Goal: Transaction & Acquisition: Purchase product/service

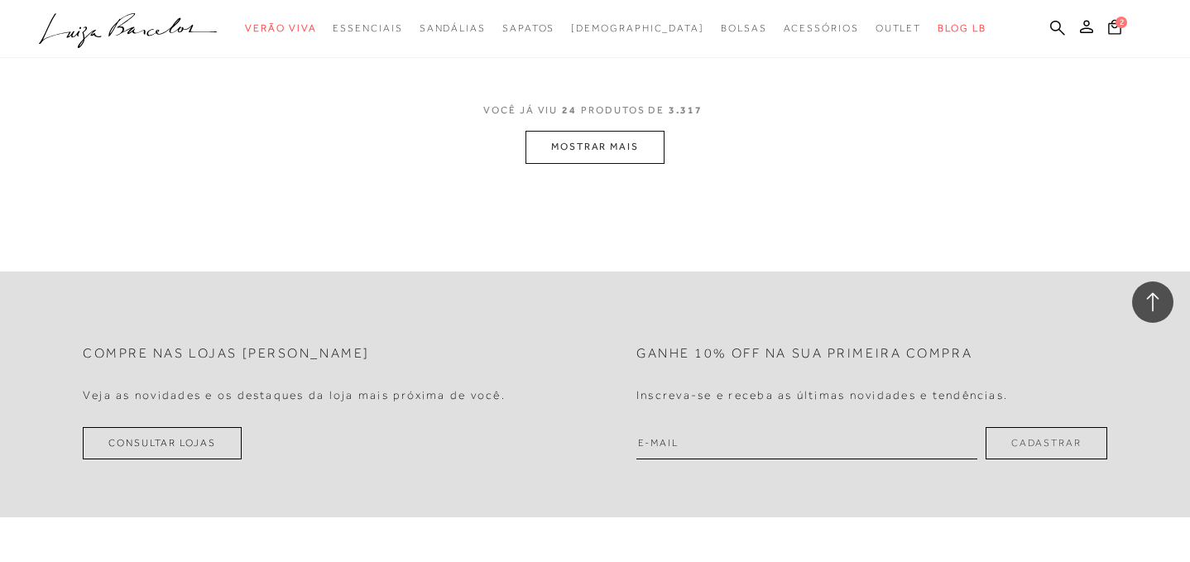
scroll to position [3464, 0]
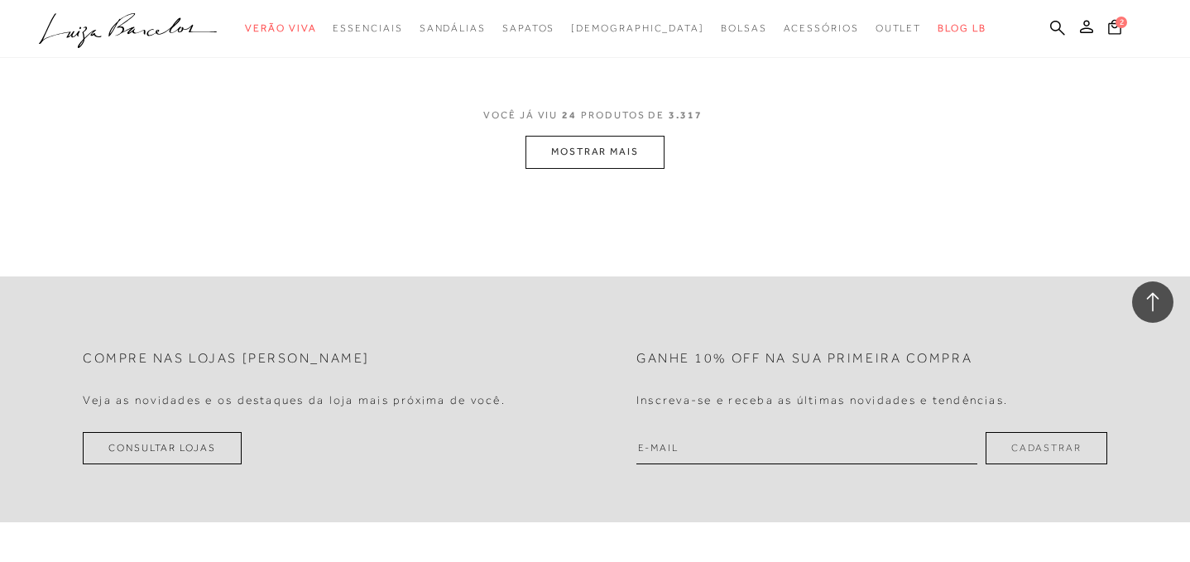
click at [617, 155] on button "MOSTRAR MAIS" at bounding box center [594, 152] width 139 height 32
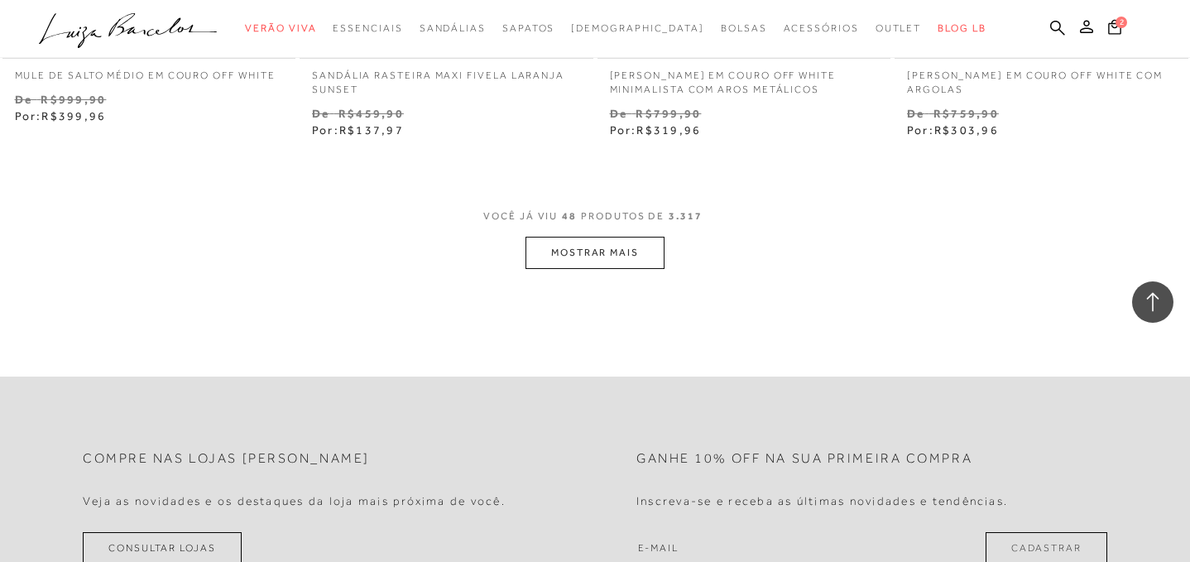
scroll to position [6788, 0]
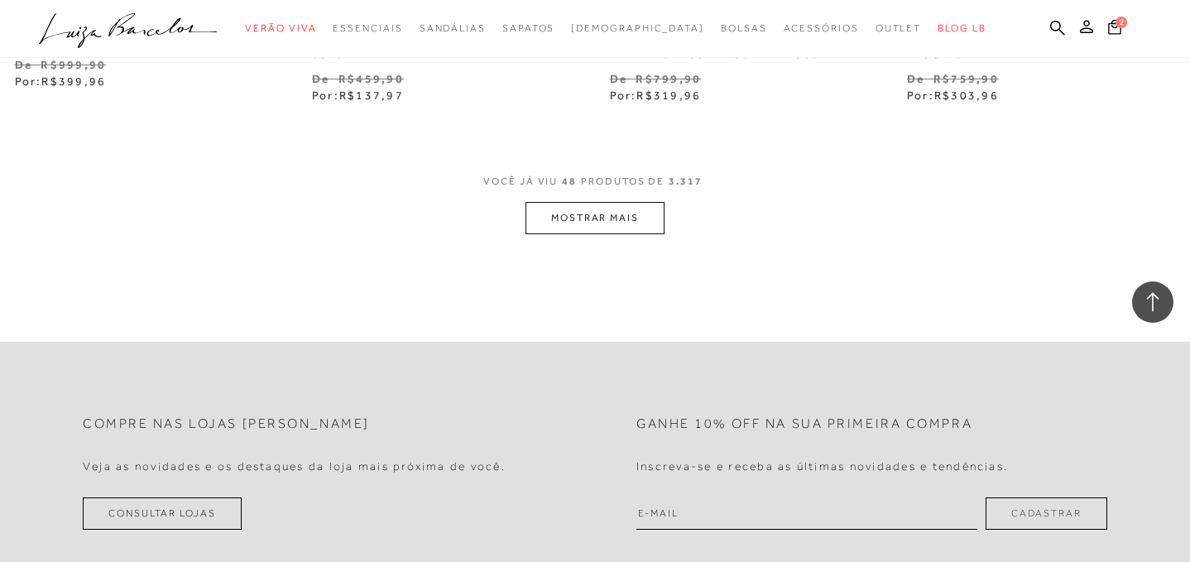
click at [596, 215] on button "MOSTRAR MAIS" at bounding box center [594, 218] width 139 height 32
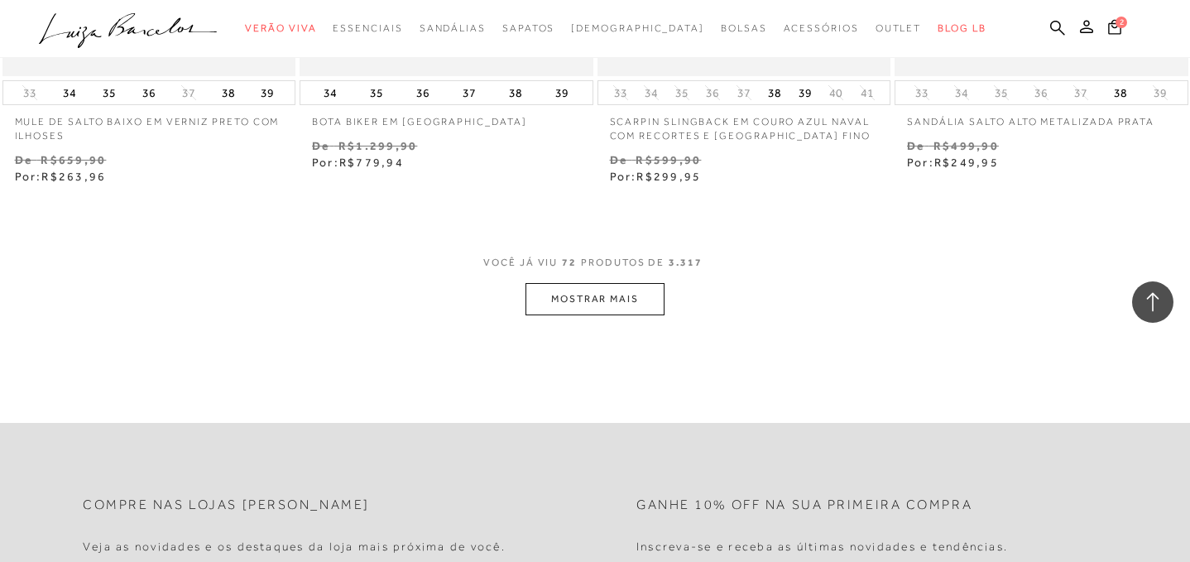
scroll to position [10141, 0]
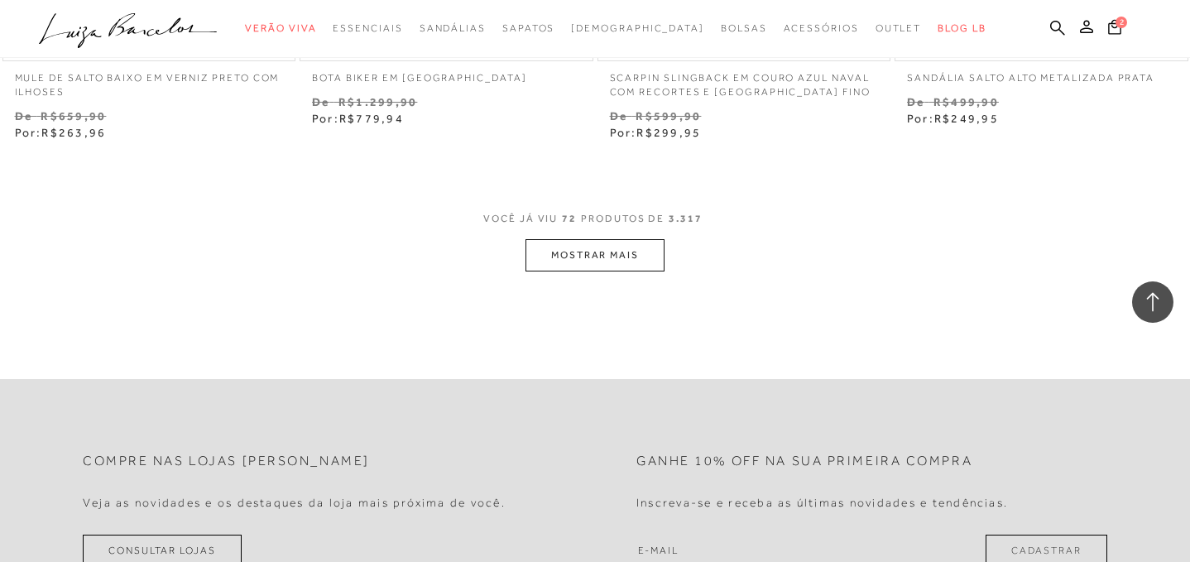
click at [621, 256] on button "MOSTRAR MAIS" at bounding box center [594, 255] width 139 height 32
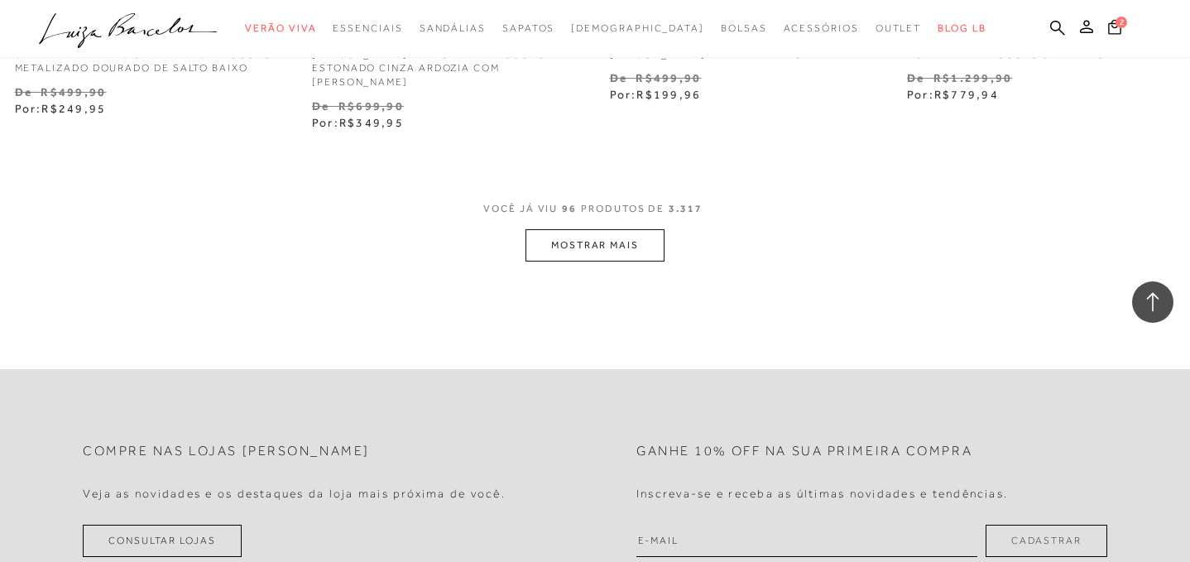
scroll to position [13561, 0]
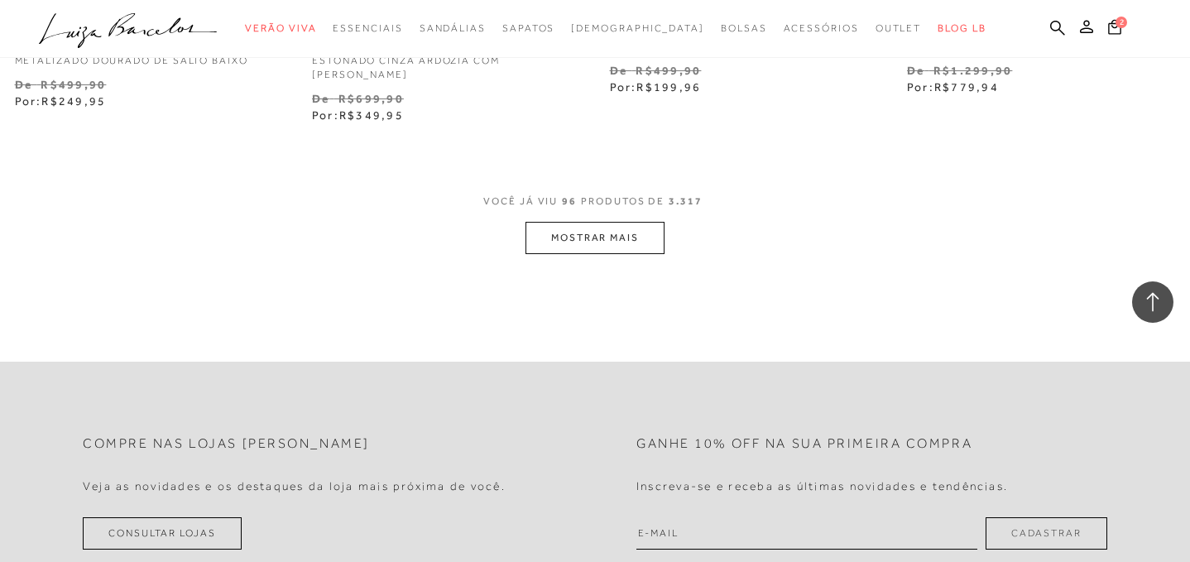
click at [596, 222] on button "MOSTRAR MAIS" at bounding box center [594, 238] width 139 height 32
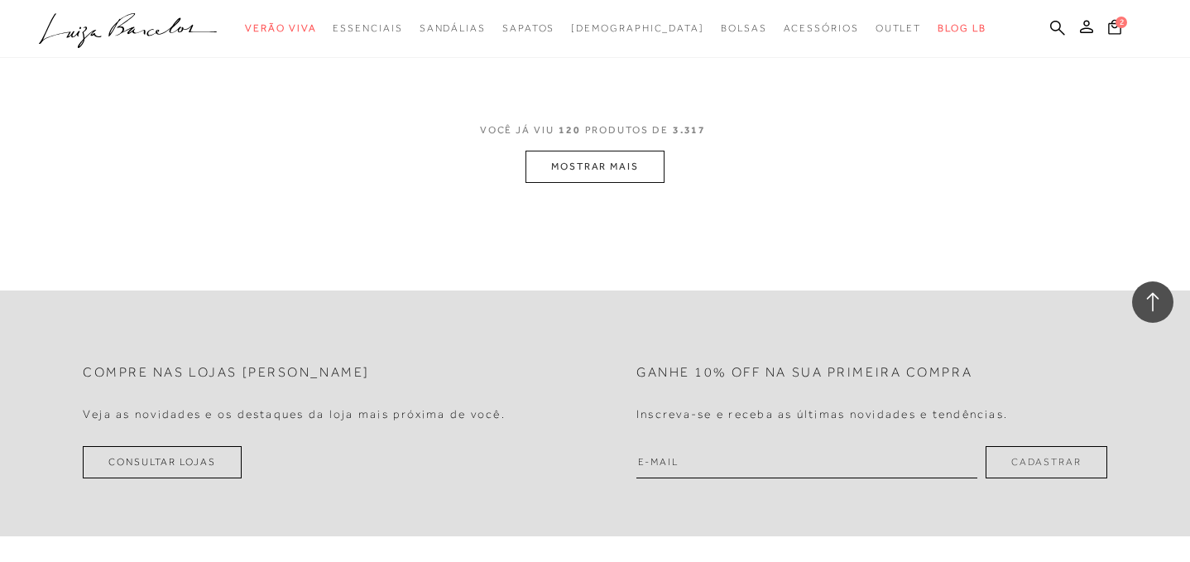
scroll to position [17042, 0]
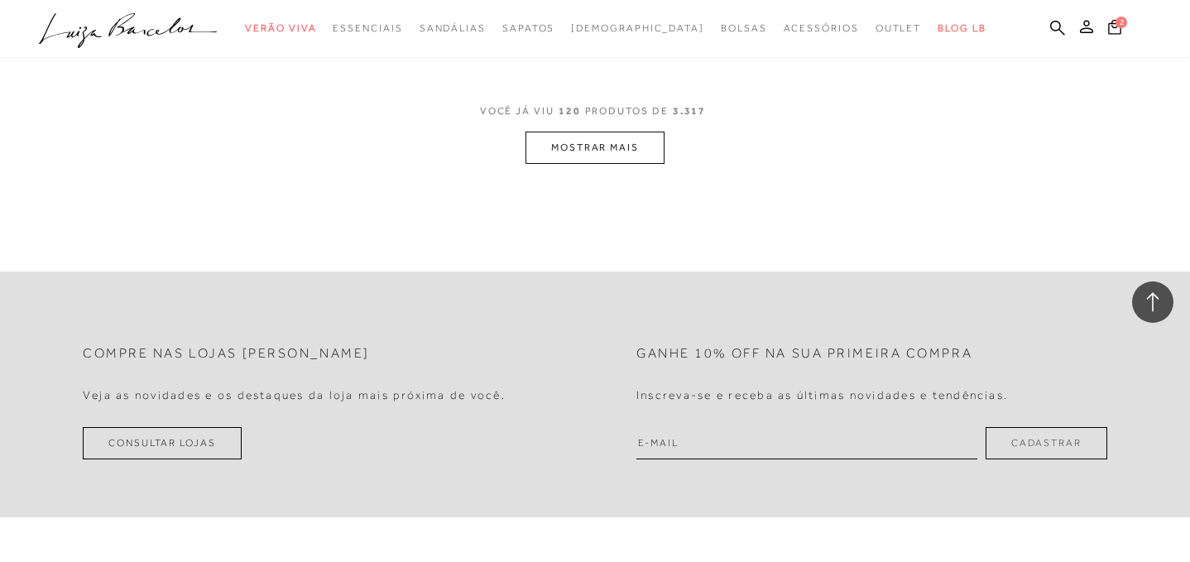
click at [604, 138] on button "MOSTRAR MAIS" at bounding box center [594, 148] width 139 height 32
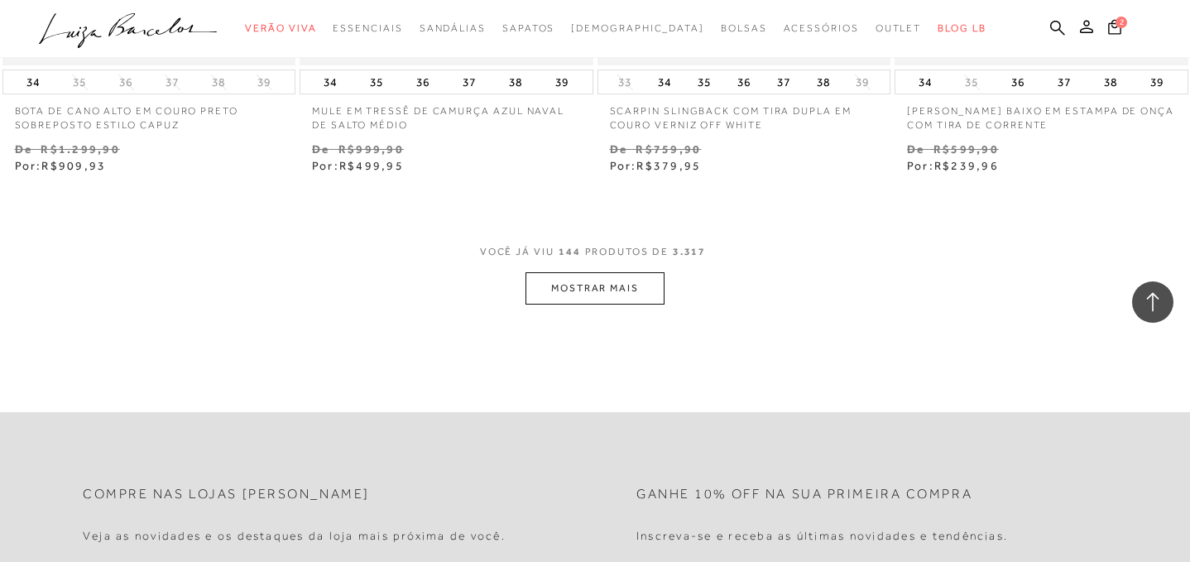
scroll to position [20319, 0]
click at [633, 271] on button "MOSTRAR MAIS" at bounding box center [594, 287] width 139 height 32
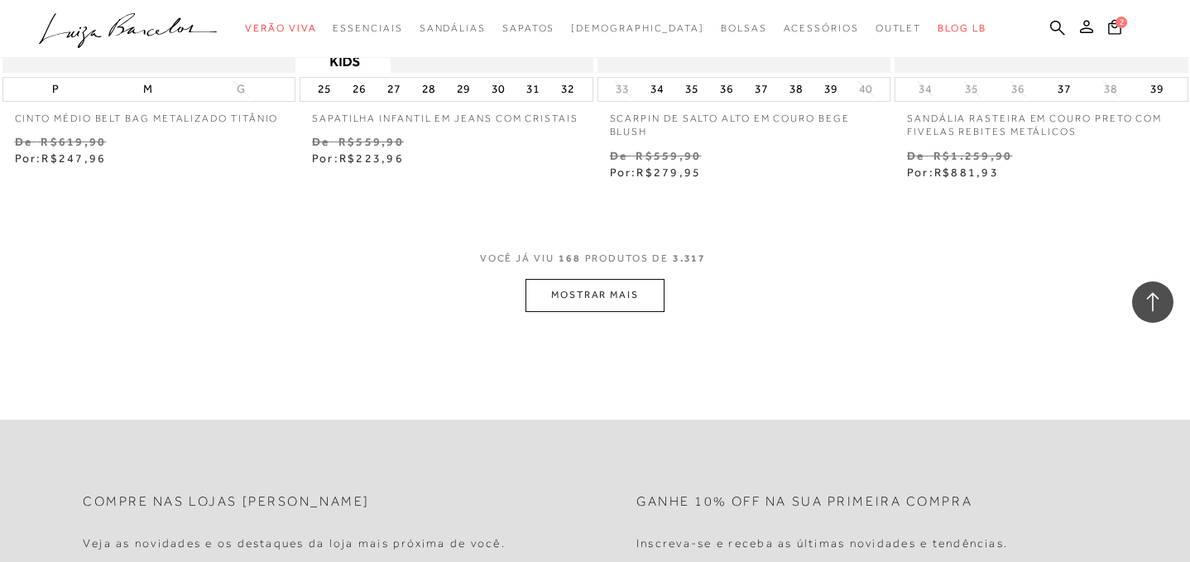
scroll to position [23718, 0]
click at [624, 278] on button "MOSTRAR MAIS" at bounding box center [594, 291] width 139 height 32
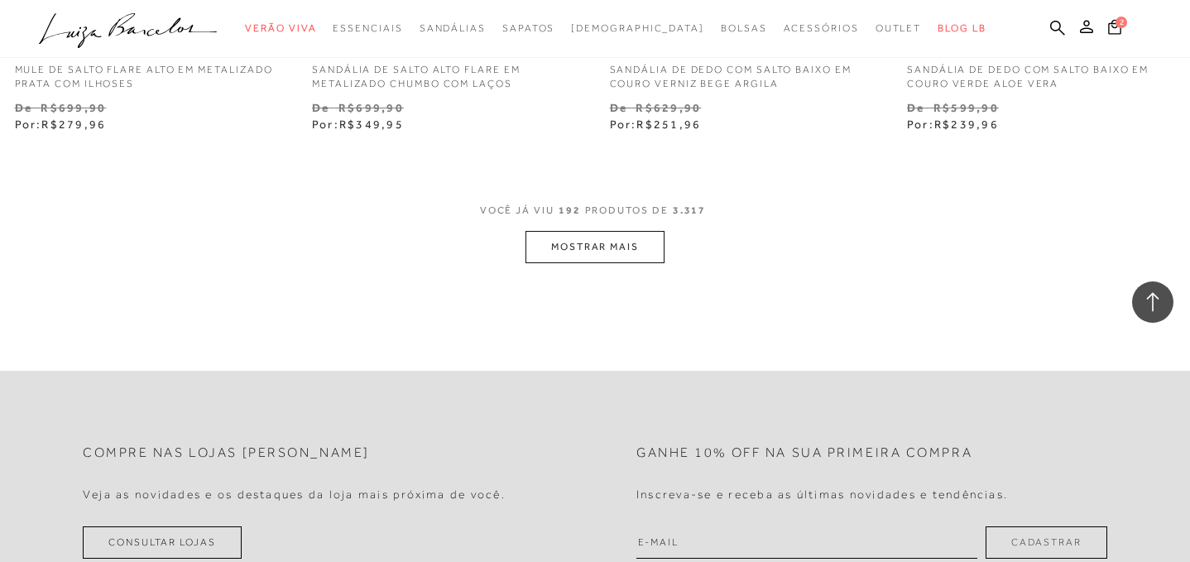
scroll to position [27173, 0]
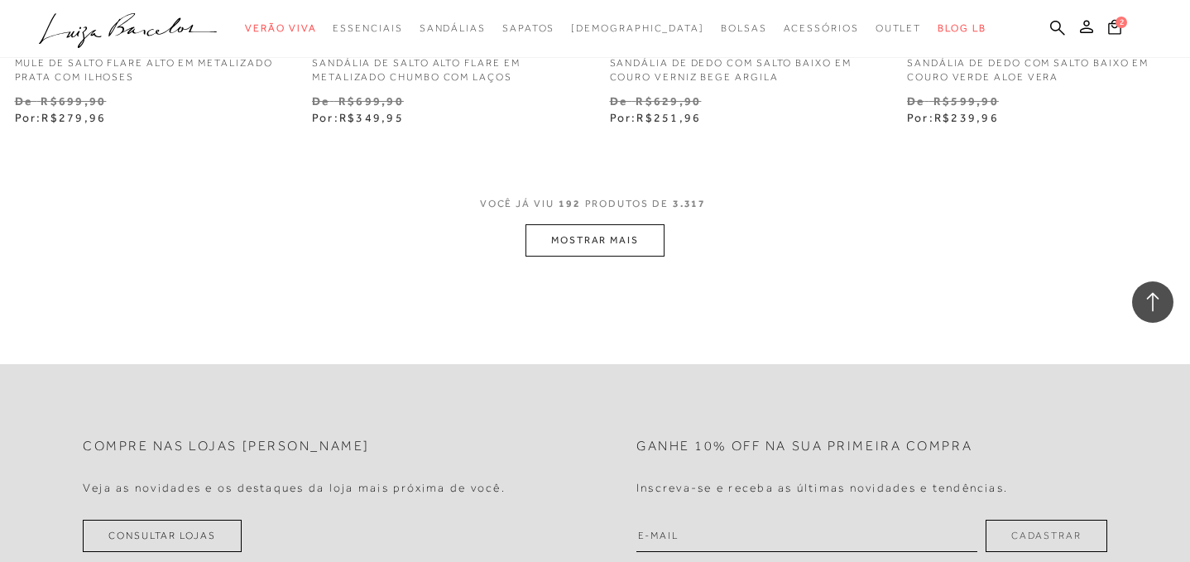
click at [625, 227] on button "MOSTRAR MAIS" at bounding box center [594, 240] width 139 height 32
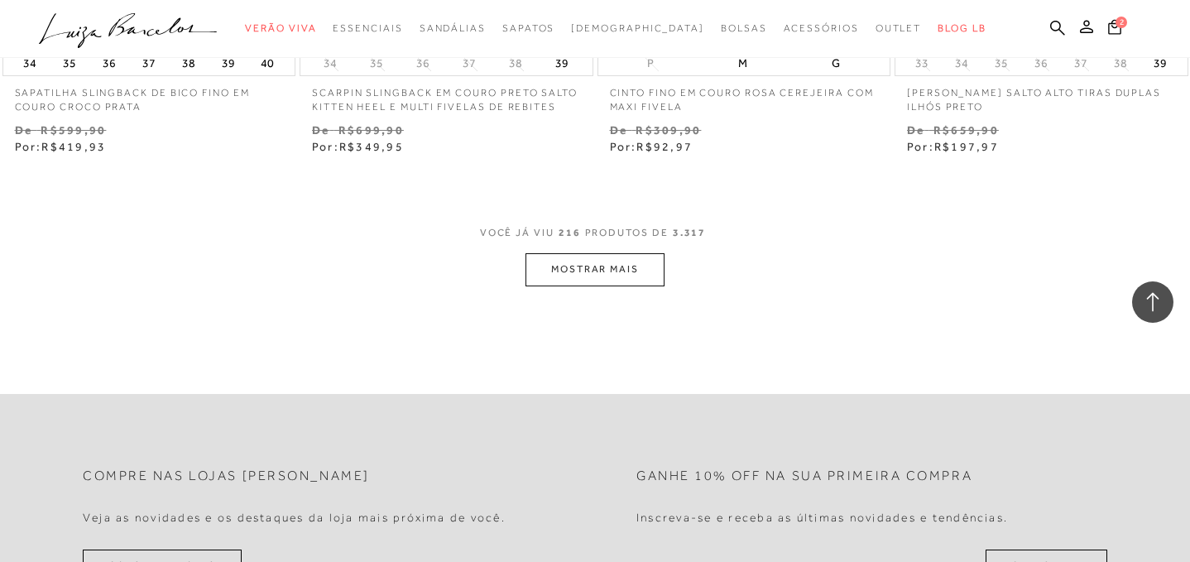
scroll to position [30593, 0]
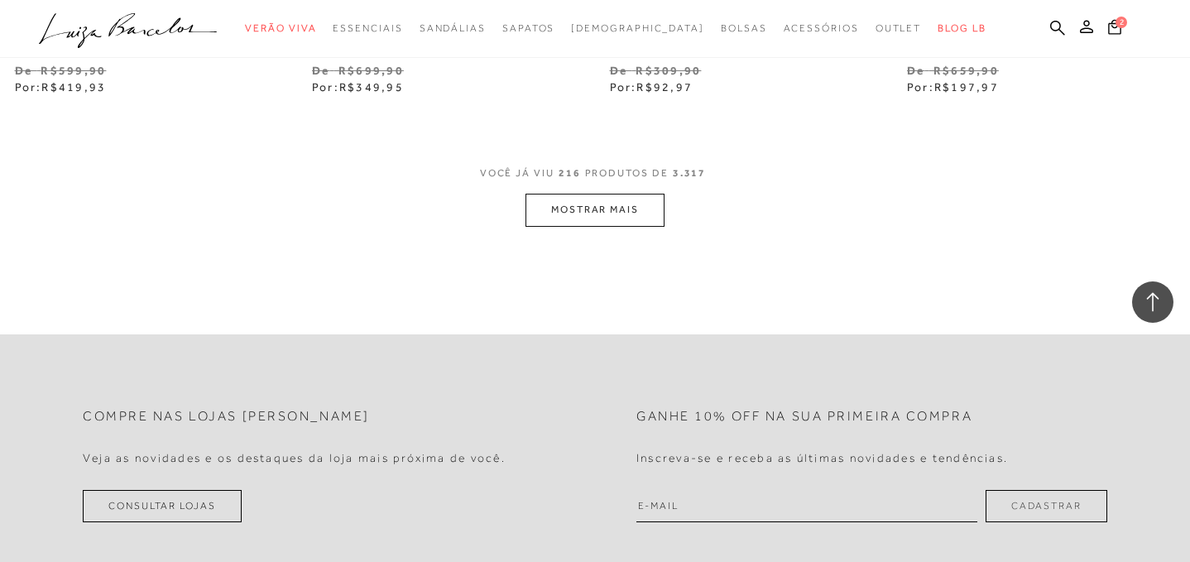
click at [631, 194] on button "MOSTRAR MAIS" at bounding box center [594, 210] width 139 height 32
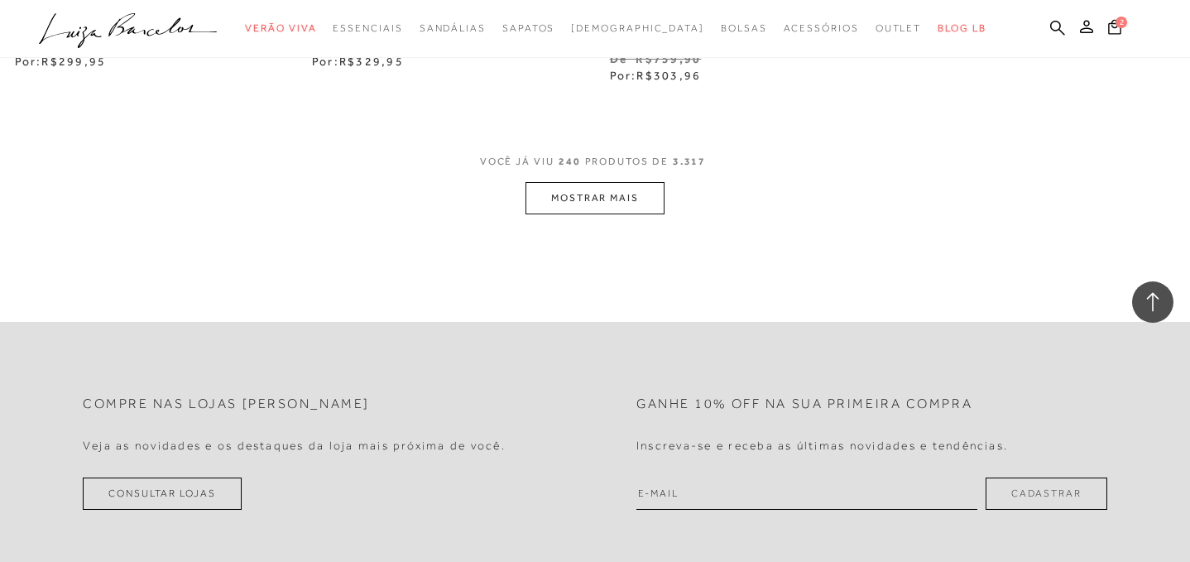
scroll to position [34063, 0]
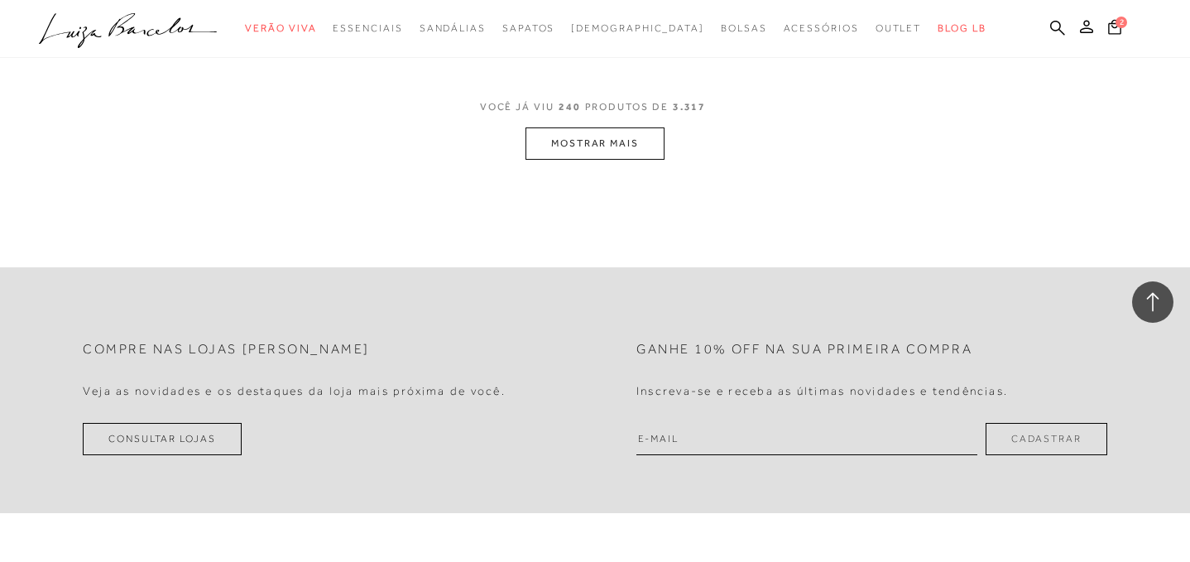
click at [618, 127] on button "MOSTRAR MAIS" at bounding box center [594, 143] width 139 height 32
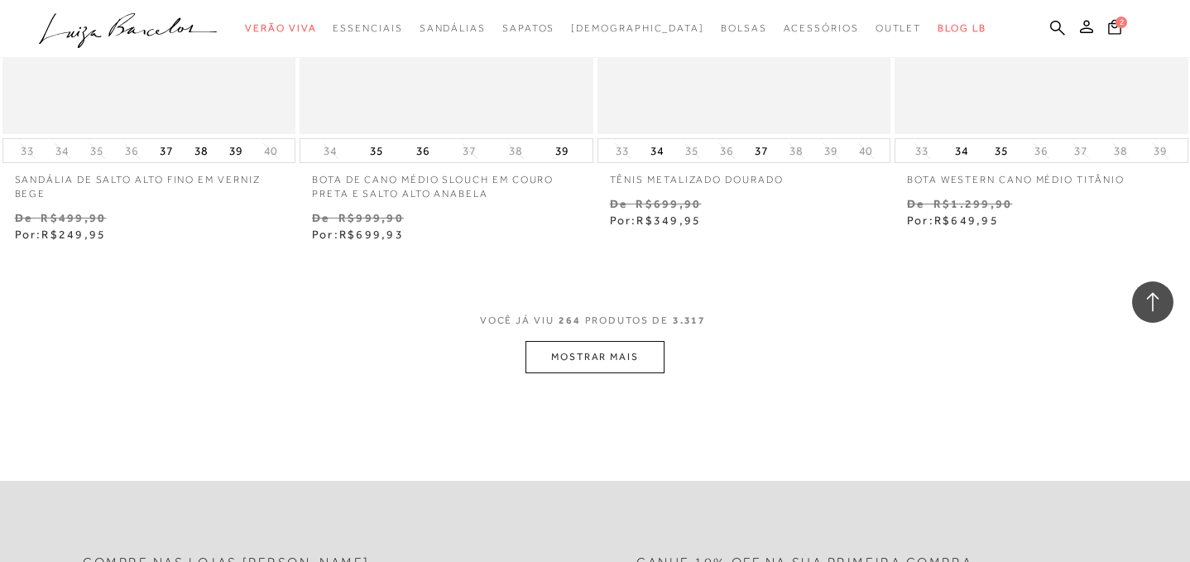
scroll to position [37283, 0]
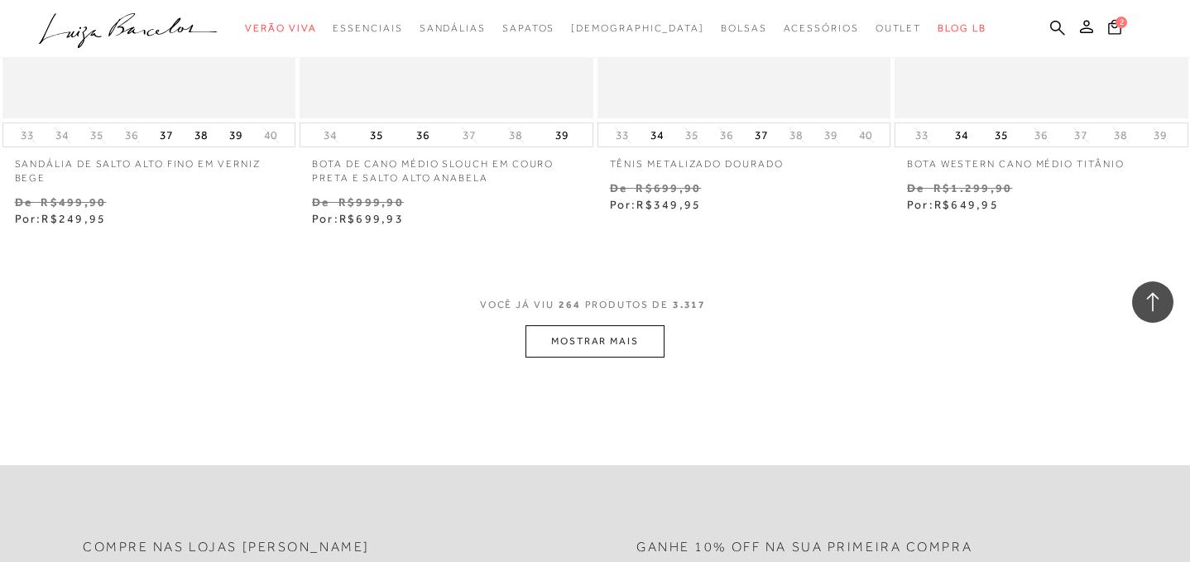
click at [619, 325] on button "MOSTRAR MAIS" at bounding box center [594, 341] width 139 height 32
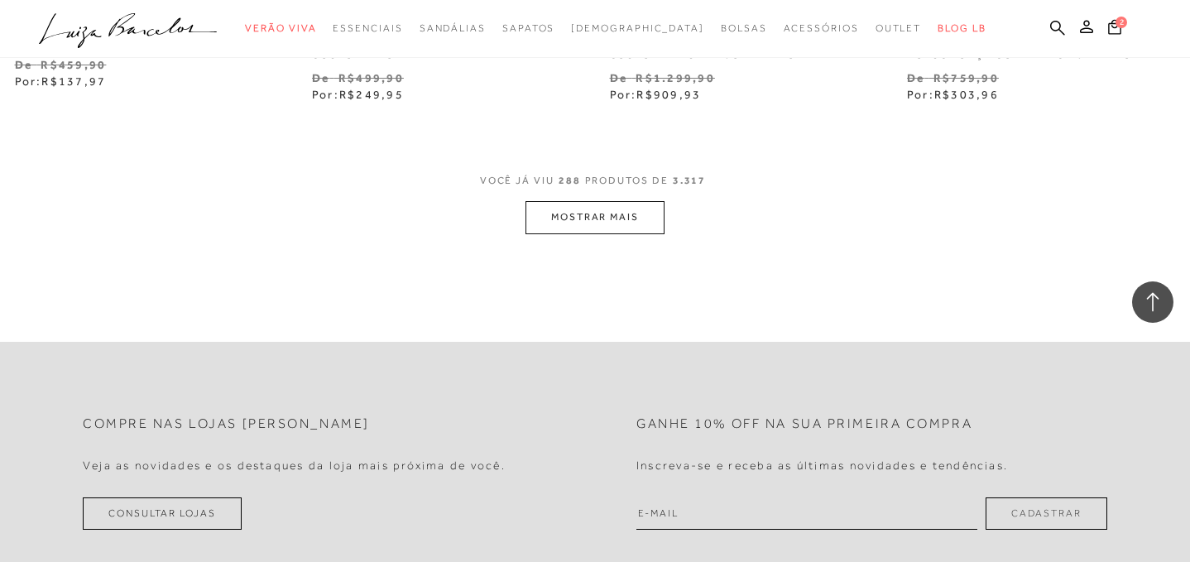
scroll to position [40808, 0]
click at [612, 203] on button "MOSTRAR MAIS" at bounding box center [594, 219] width 139 height 32
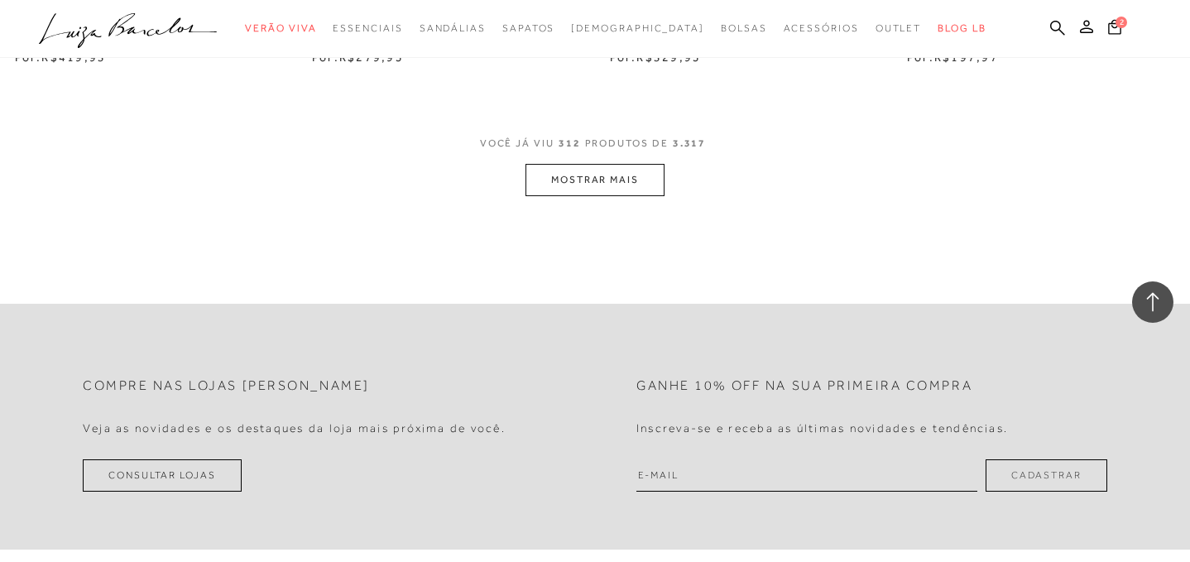
scroll to position [44240, 0]
click at [616, 160] on button "MOSTRAR MAIS" at bounding box center [594, 176] width 139 height 32
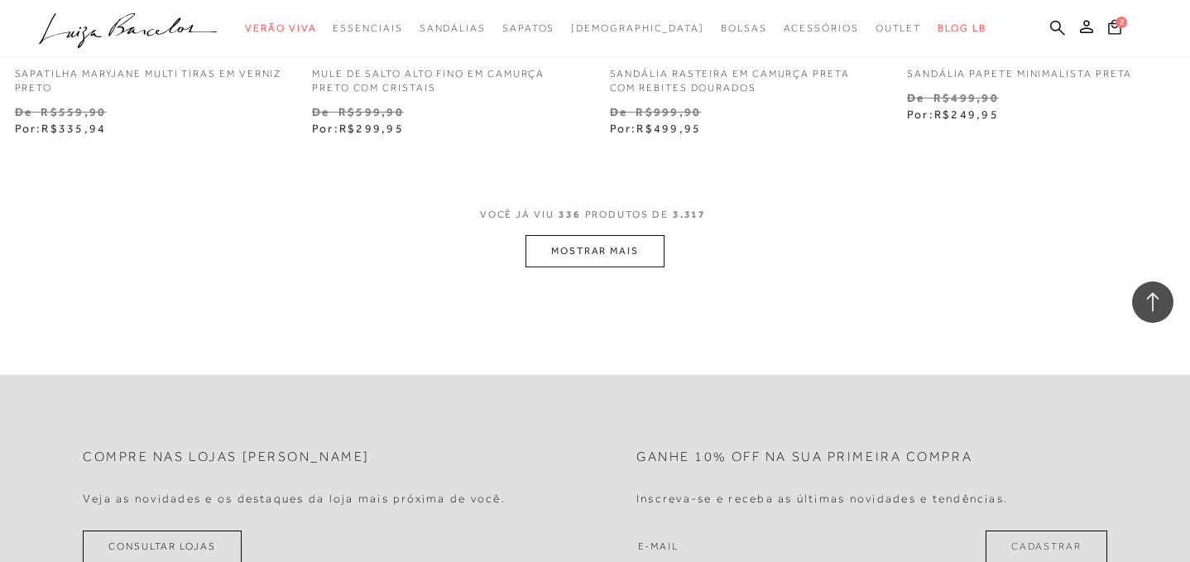
scroll to position [47536, 0]
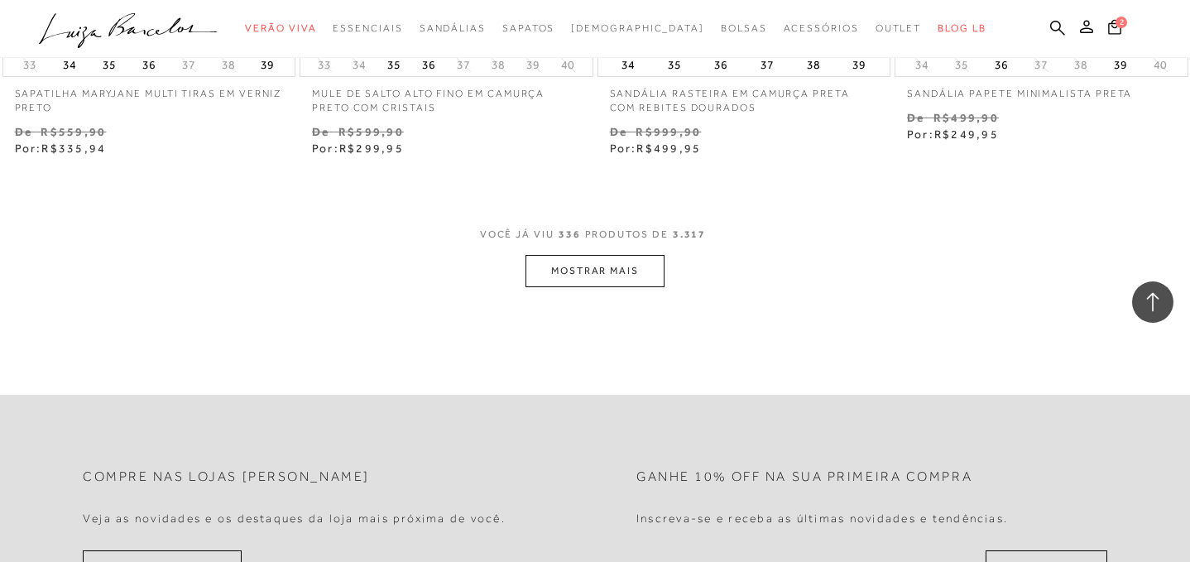
click at [634, 255] on button "MOSTRAR MAIS" at bounding box center [594, 271] width 139 height 32
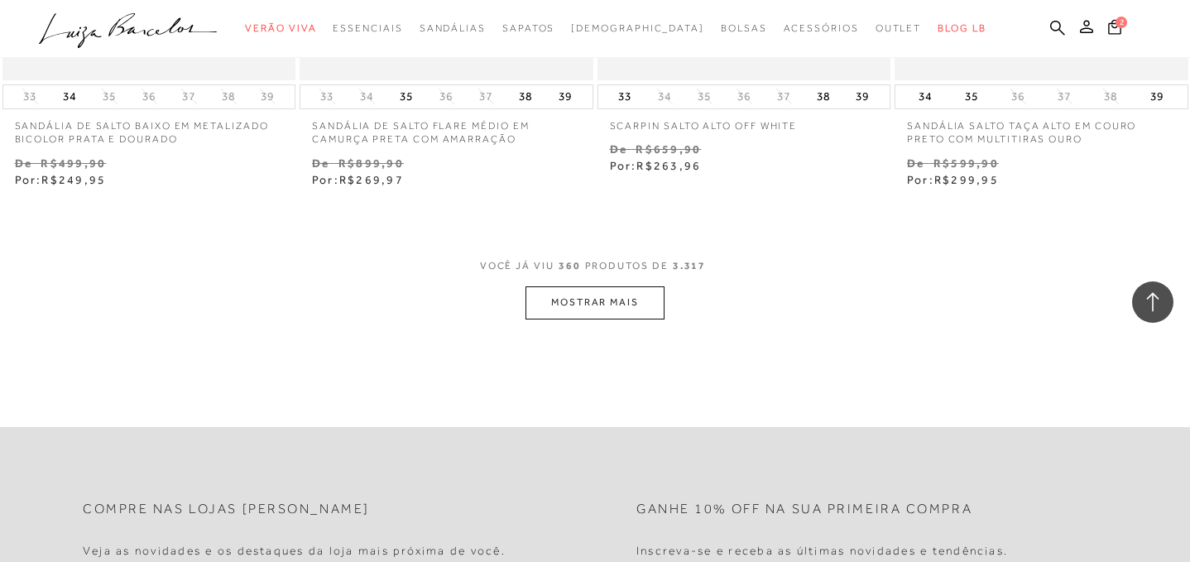
scroll to position [50941, 0]
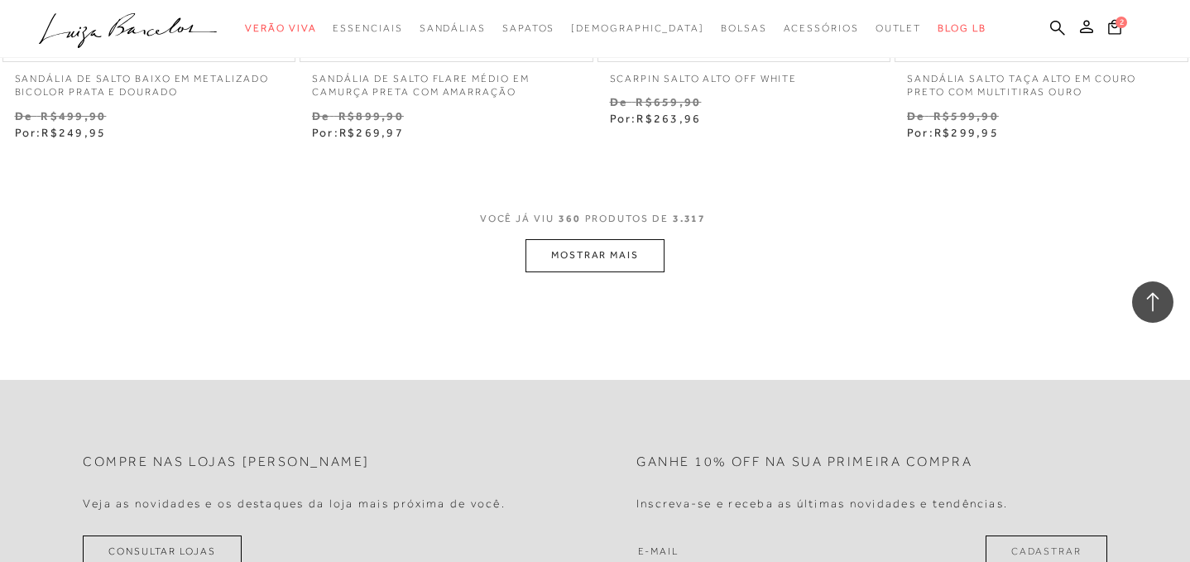
click at [620, 239] on button "MOSTRAR MAIS" at bounding box center [594, 255] width 139 height 32
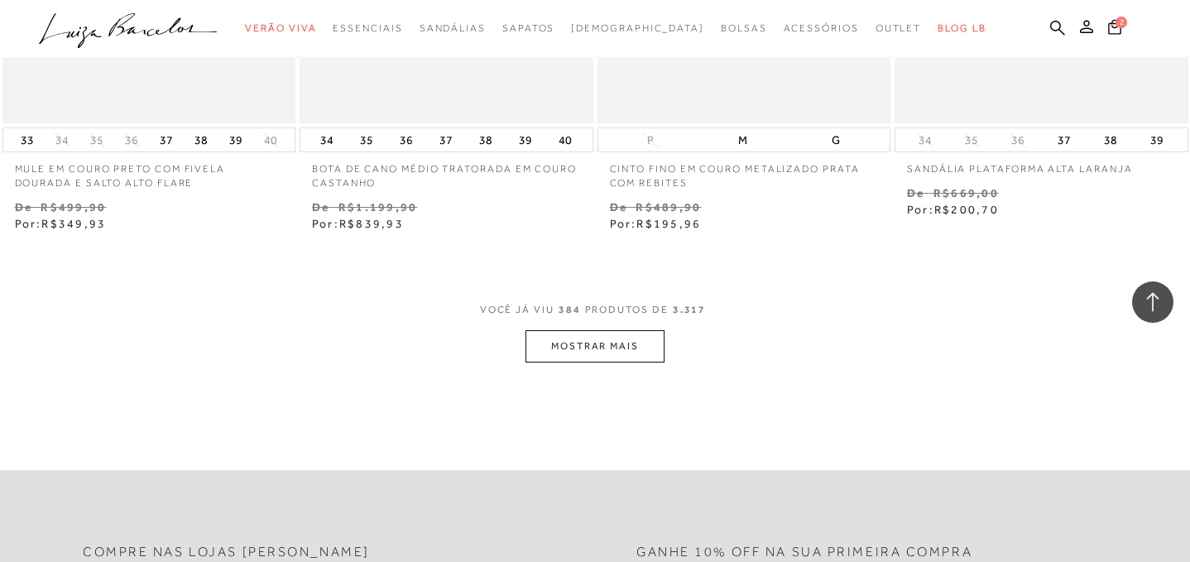
scroll to position [54270, 0]
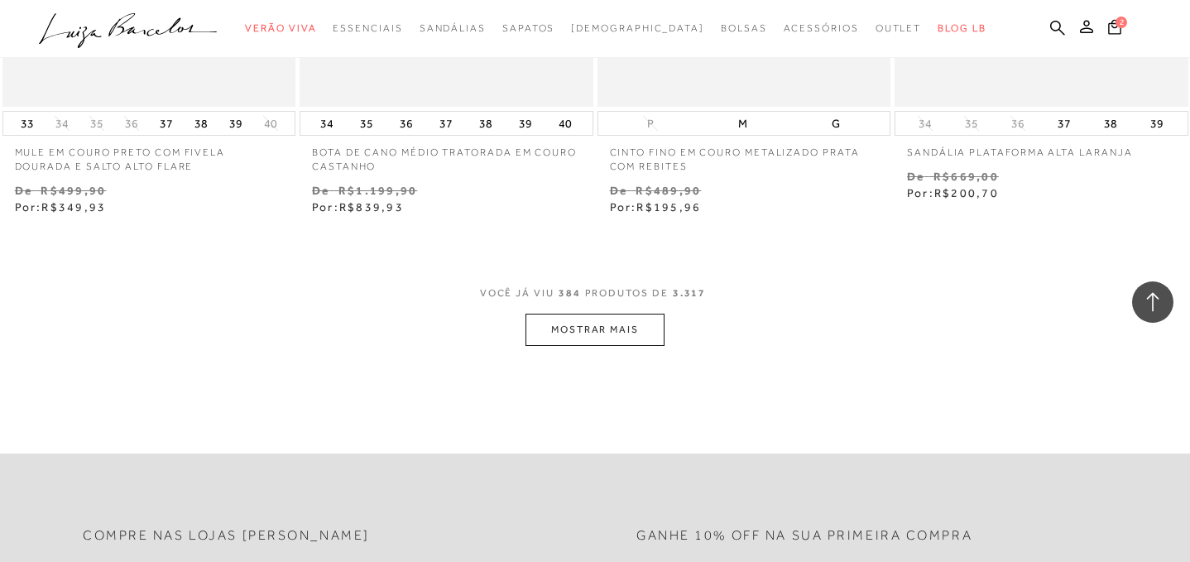
click at [585, 314] on button "MOSTRAR MAIS" at bounding box center [594, 330] width 139 height 32
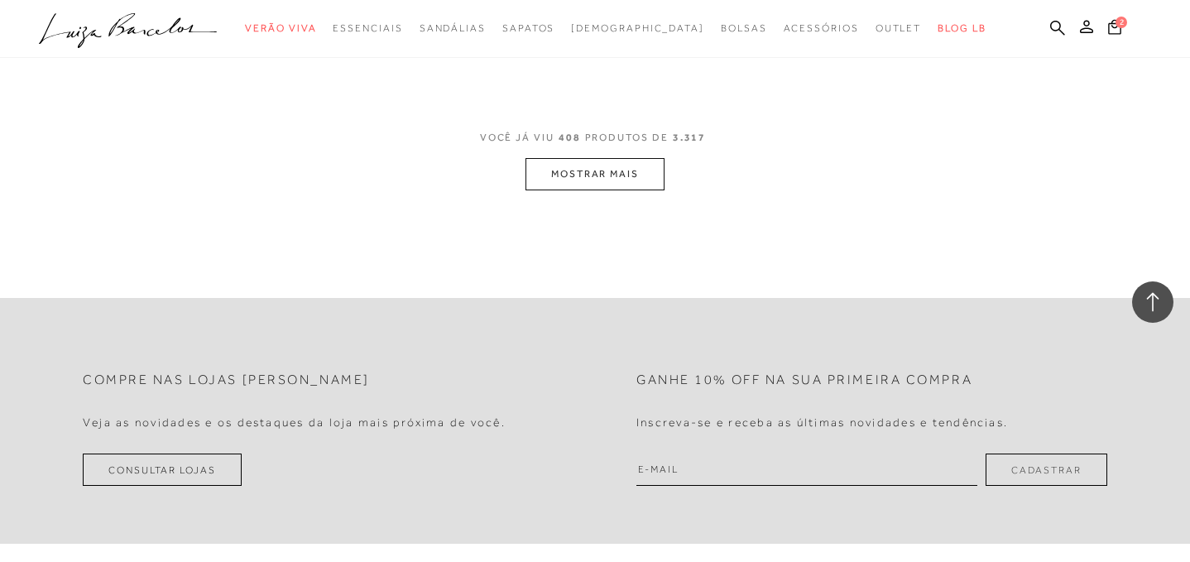
scroll to position [57867, 0]
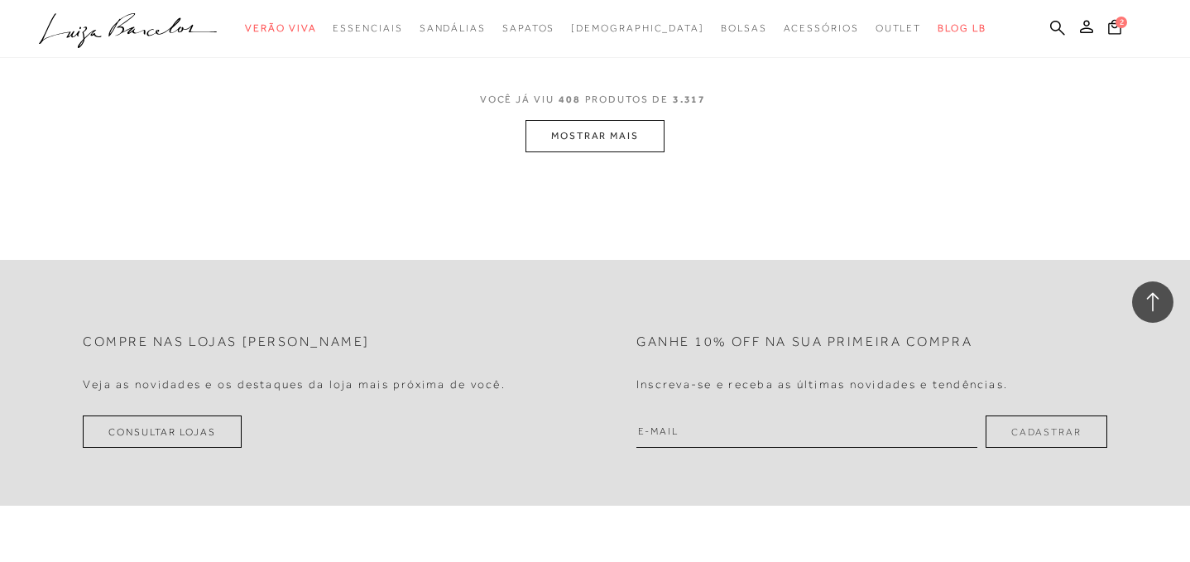
click at [608, 120] on button "MOSTRAR MAIS" at bounding box center [594, 136] width 139 height 32
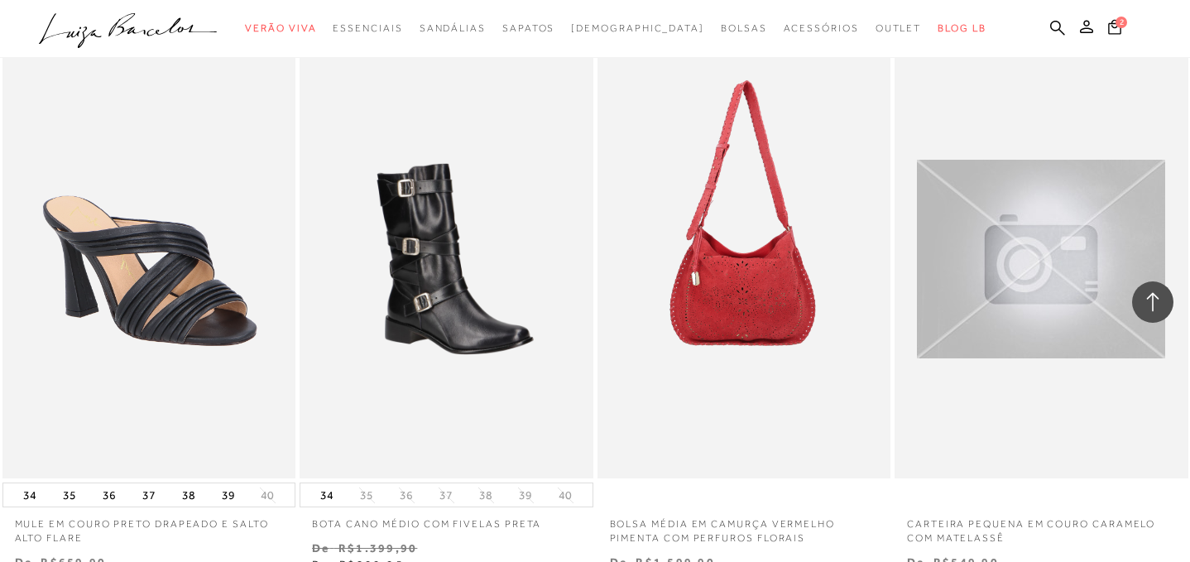
scroll to position [61270, 0]
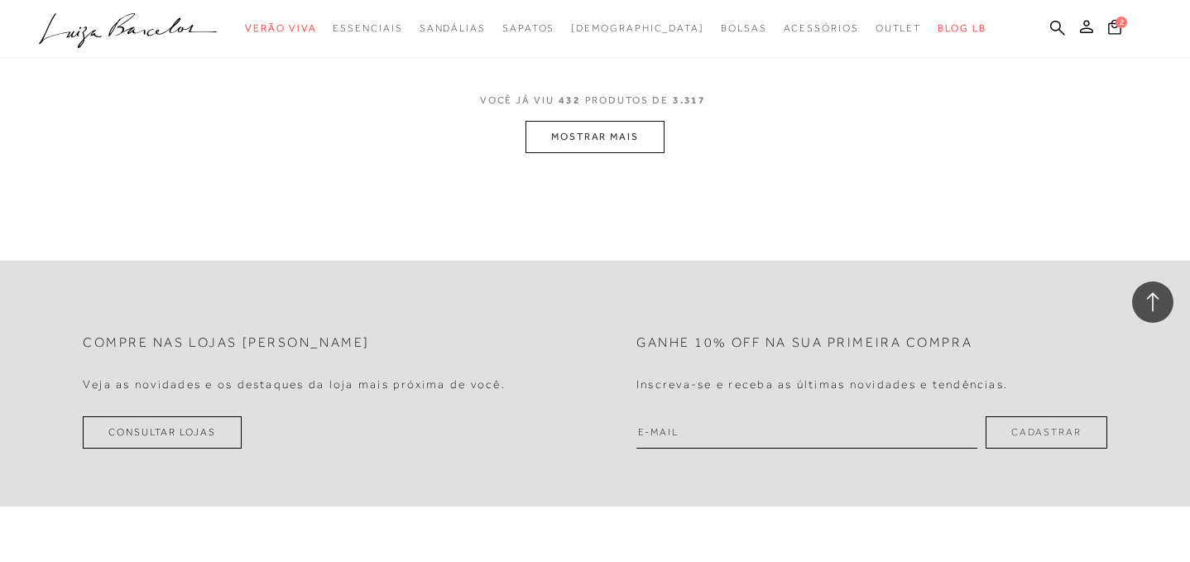
click at [608, 121] on button "MOSTRAR MAIS" at bounding box center [594, 137] width 139 height 32
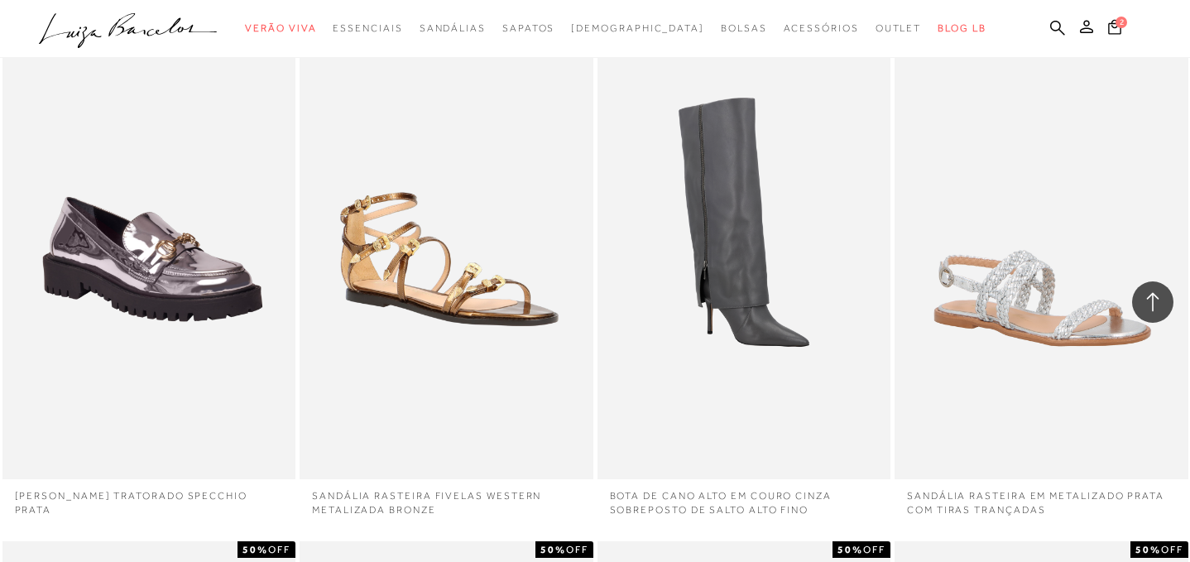
scroll to position [64196, 0]
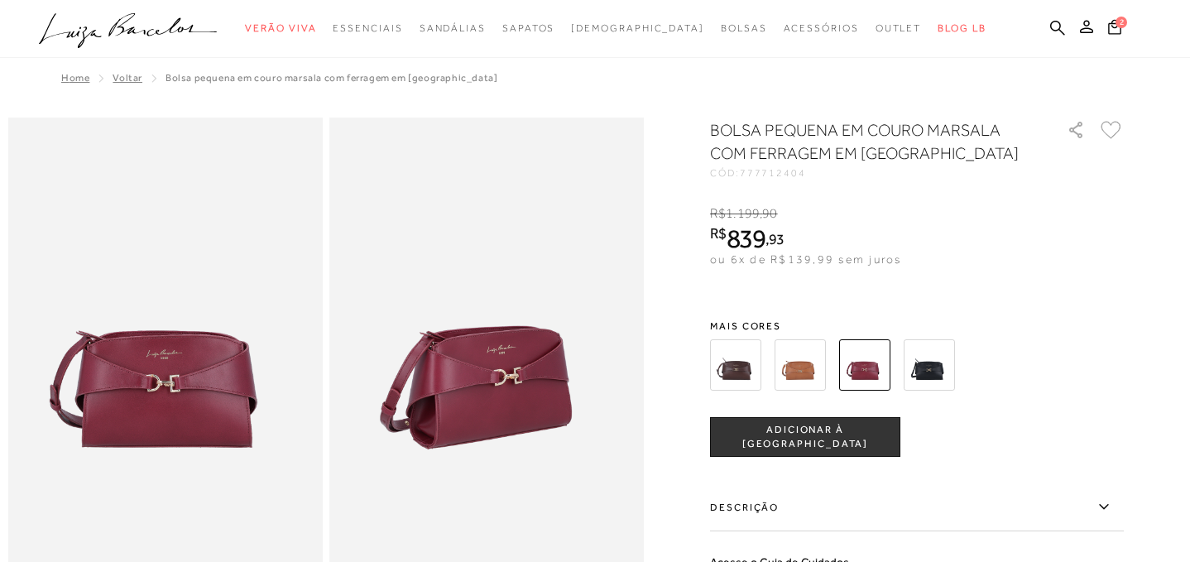
click at [809, 368] on img at bounding box center [799, 364] width 51 height 51
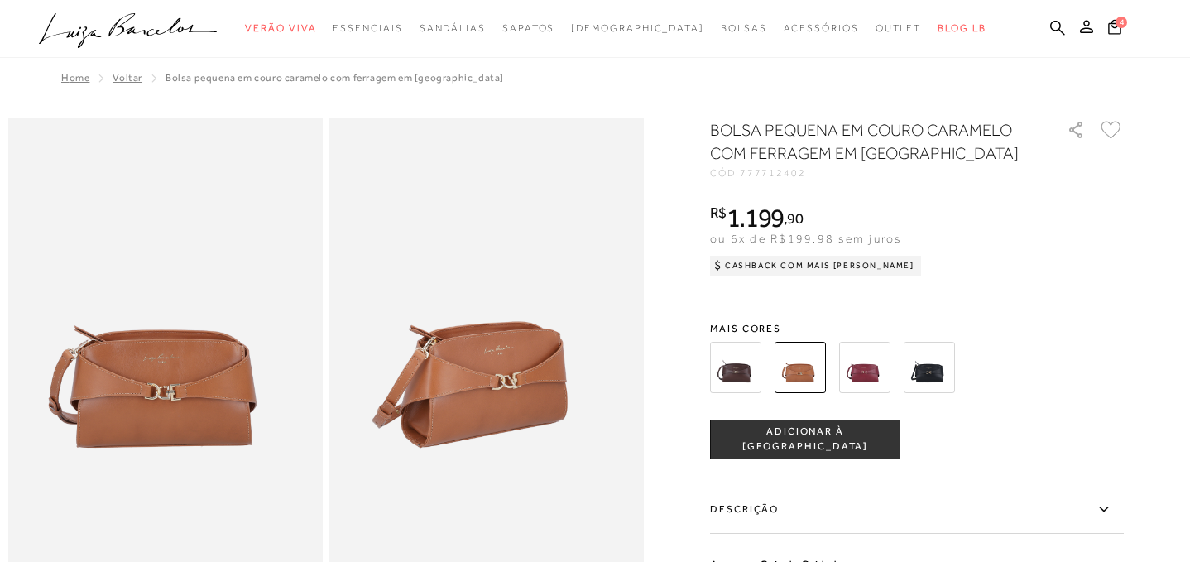
click at [743, 370] on img at bounding box center [735, 367] width 51 height 51
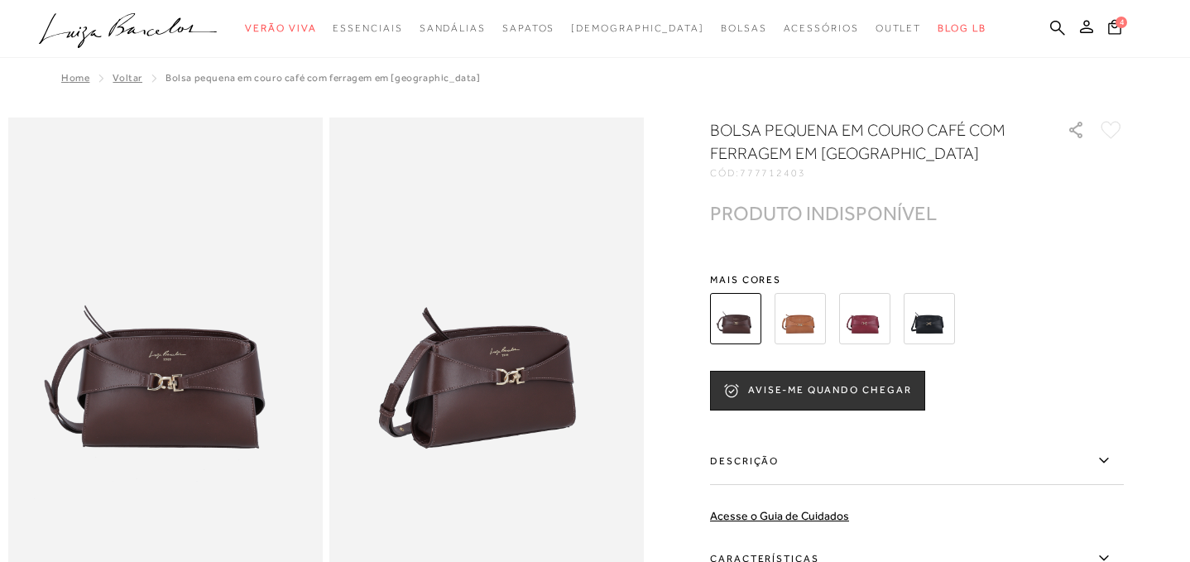
click at [937, 322] on img at bounding box center [928, 318] width 51 height 51
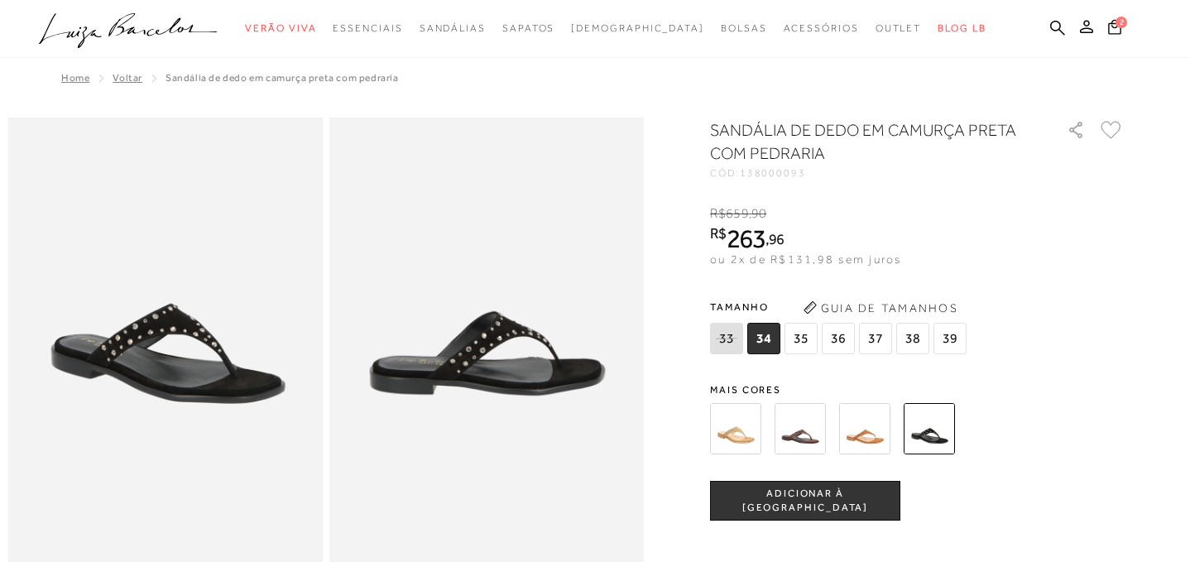
click at [879, 304] on button "Guia de Tamanhos" at bounding box center [879, 307] width 165 height 26
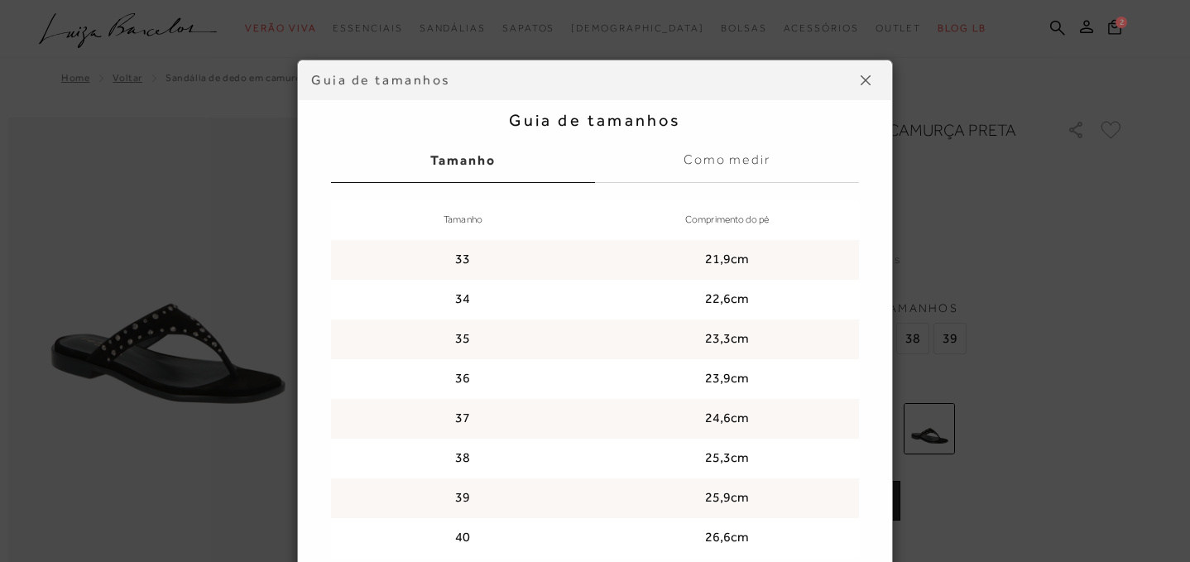
click at [868, 78] on img at bounding box center [865, 80] width 10 height 10
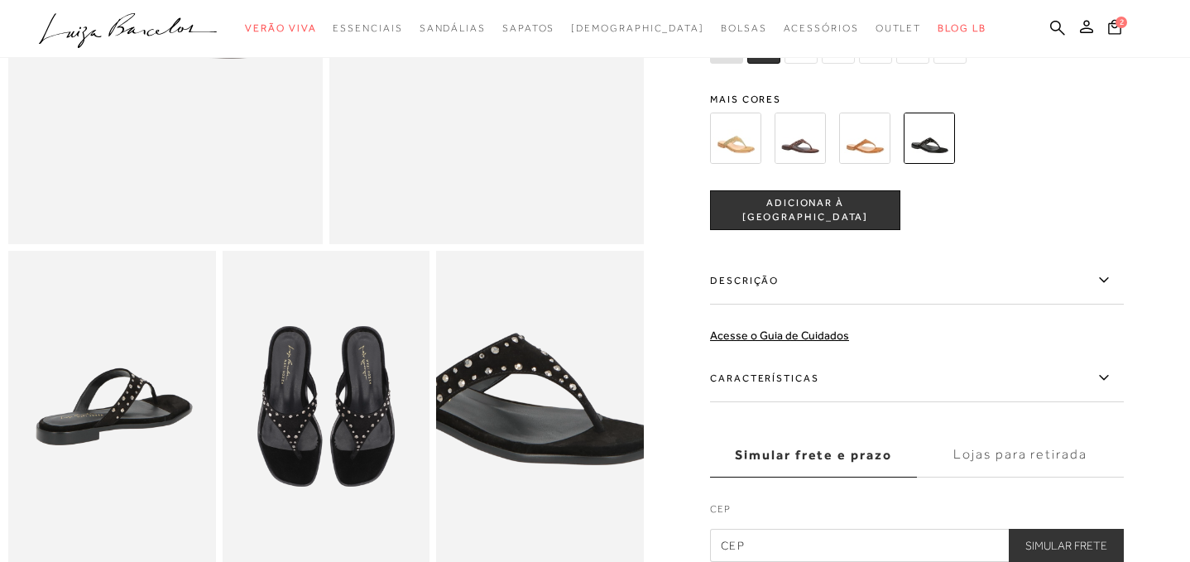
scroll to position [342, 0]
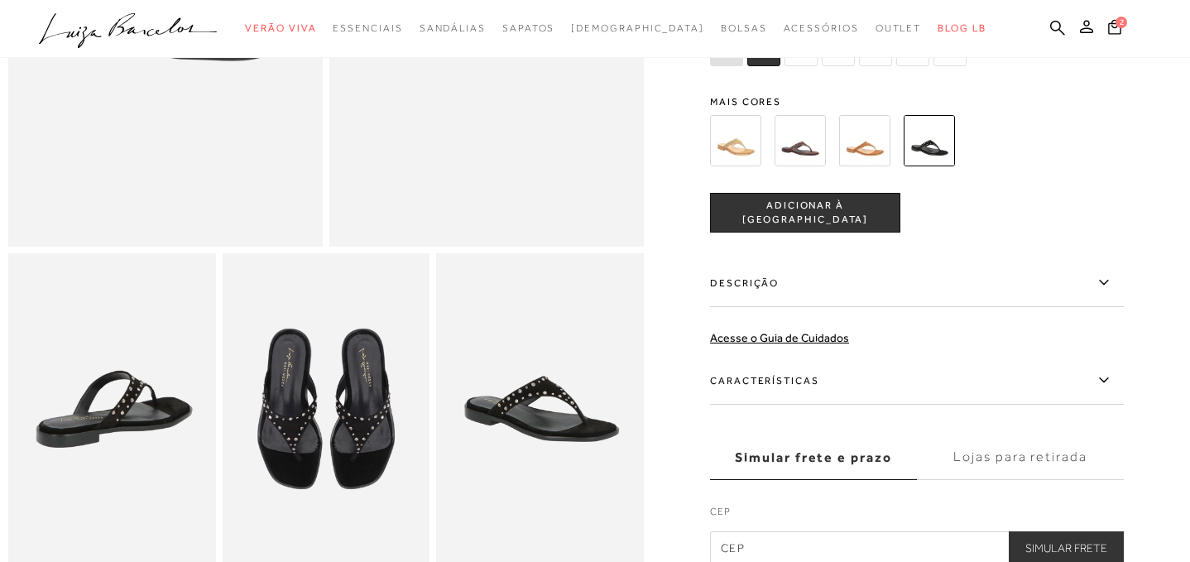
click at [801, 150] on img at bounding box center [799, 140] width 51 height 51
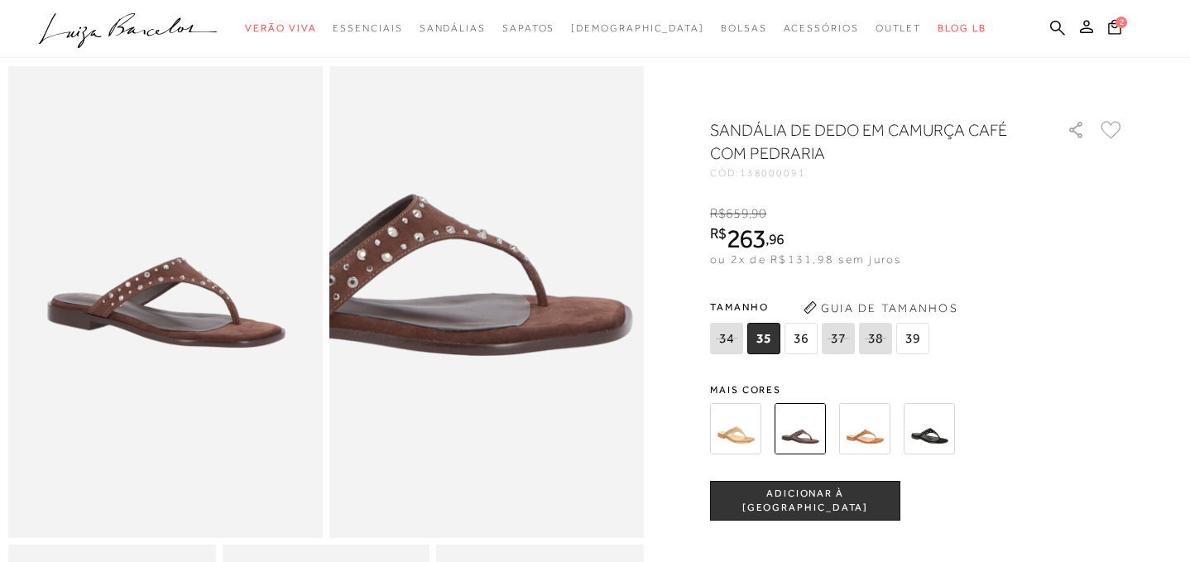
scroll to position [63, 0]
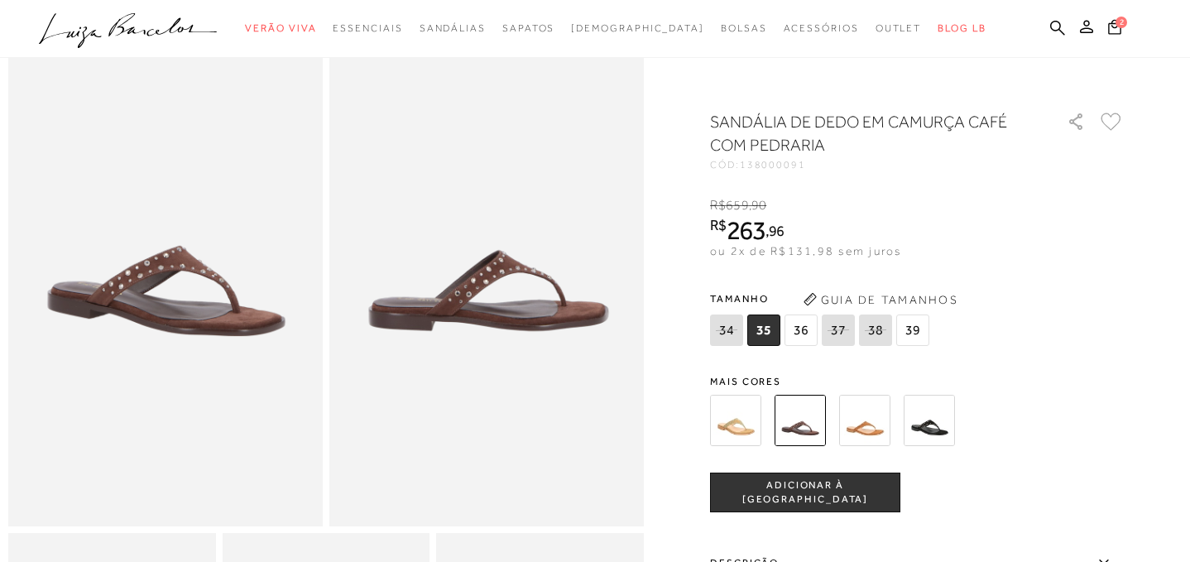
click at [737, 428] on img at bounding box center [735, 420] width 51 height 51
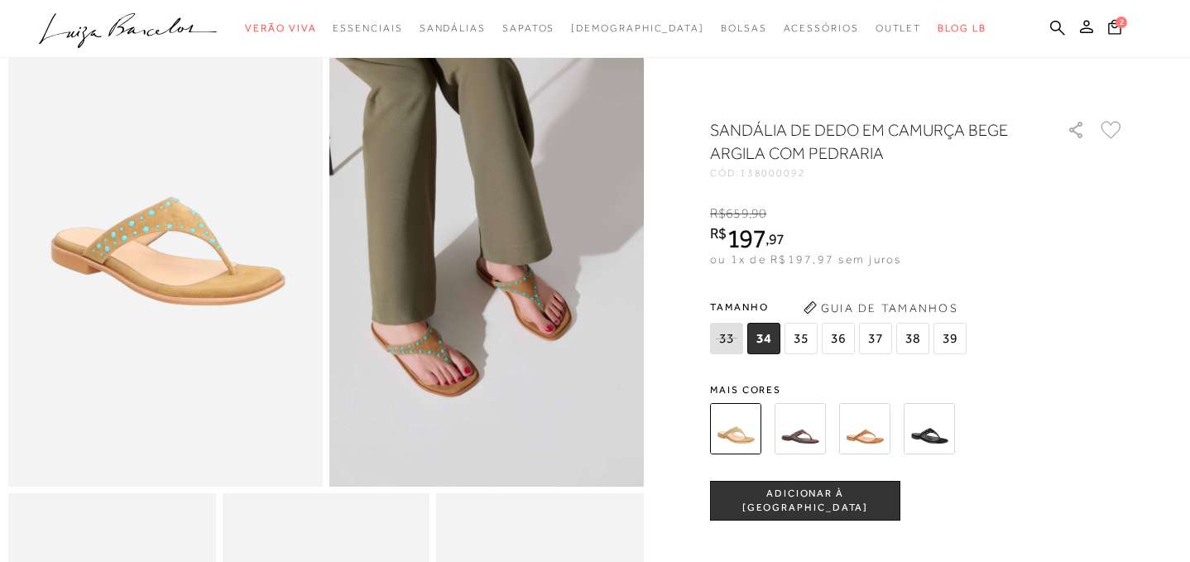
scroll to position [103, 0]
click at [934, 428] on img at bounding box center [928, 428] width 51 height 51
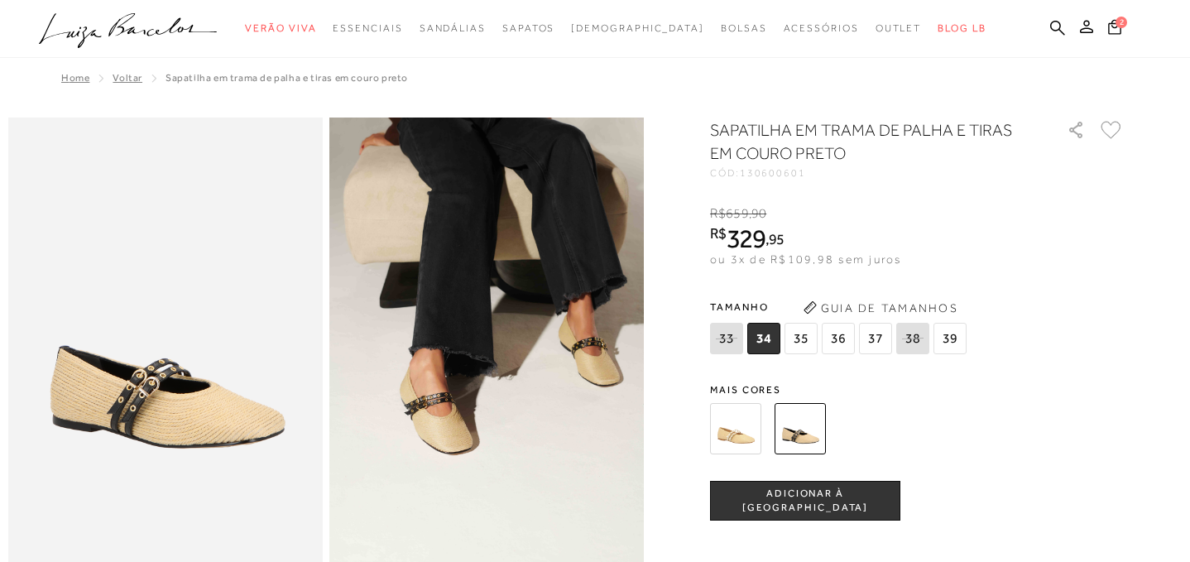
click at [936, 304] on button "Guia de Tamanhos" at bounding box center [879, 307] width 165 height 26
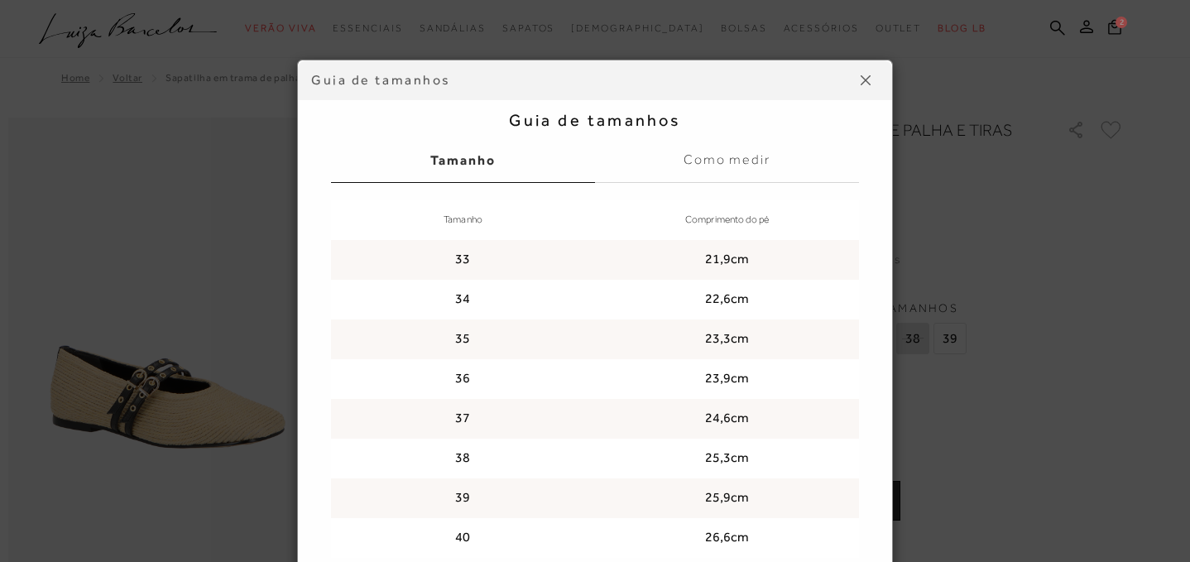
click at [866, 74] on button at bounding box center [865, 80] width 26 height 26
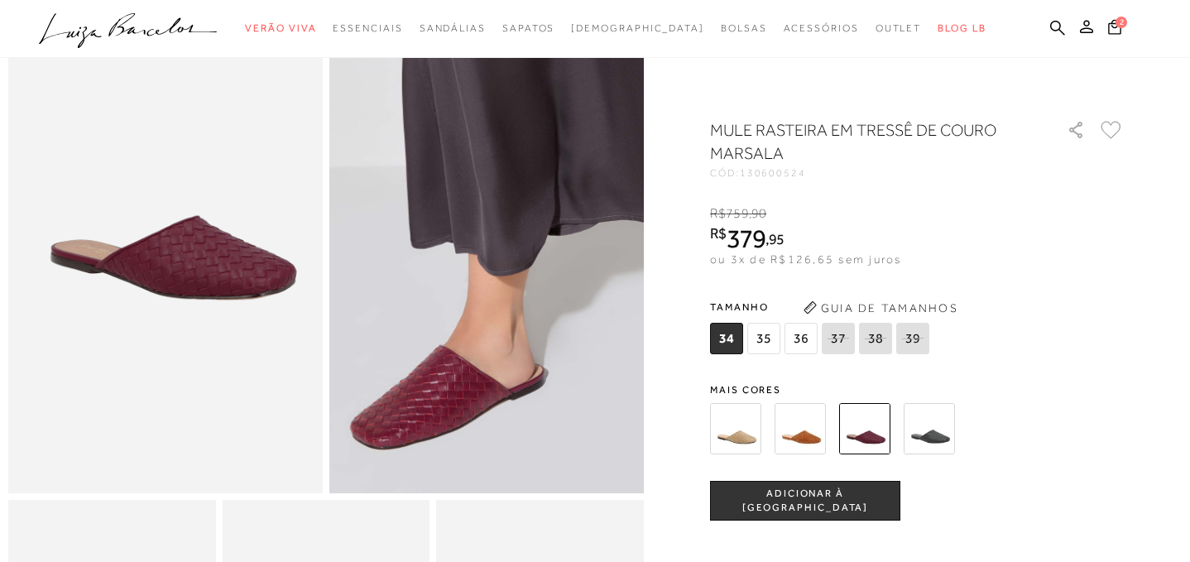
scroll to position [113, 0]
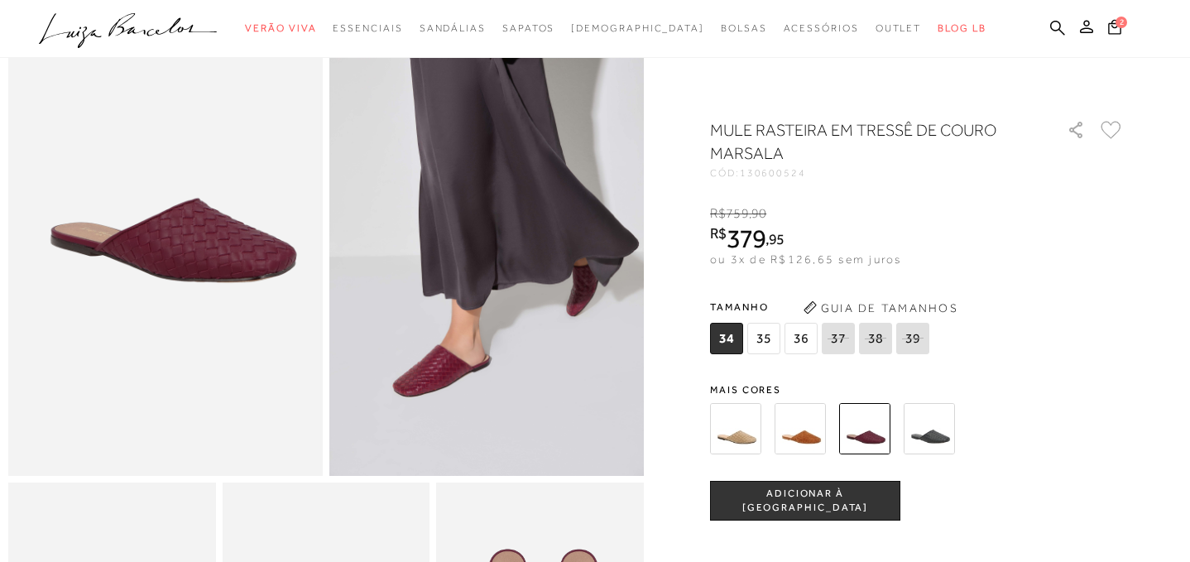
click at [742, 435] on img at bounding box center [735, 428] width 51 height 51
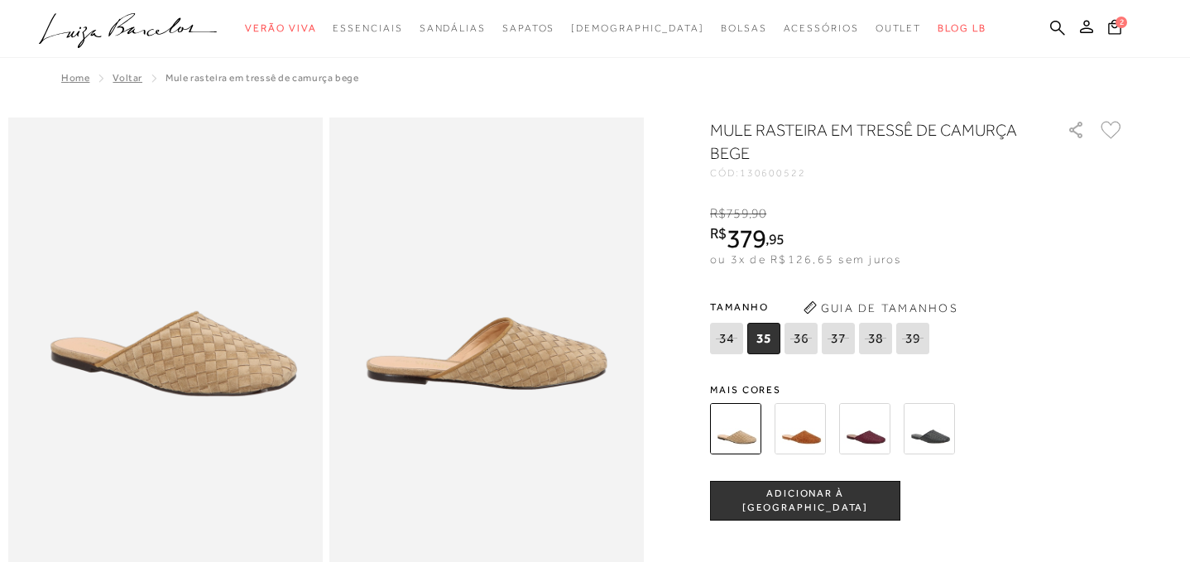
click at [807, 433] on img at bounding box center [799, 428] width 51 height 51
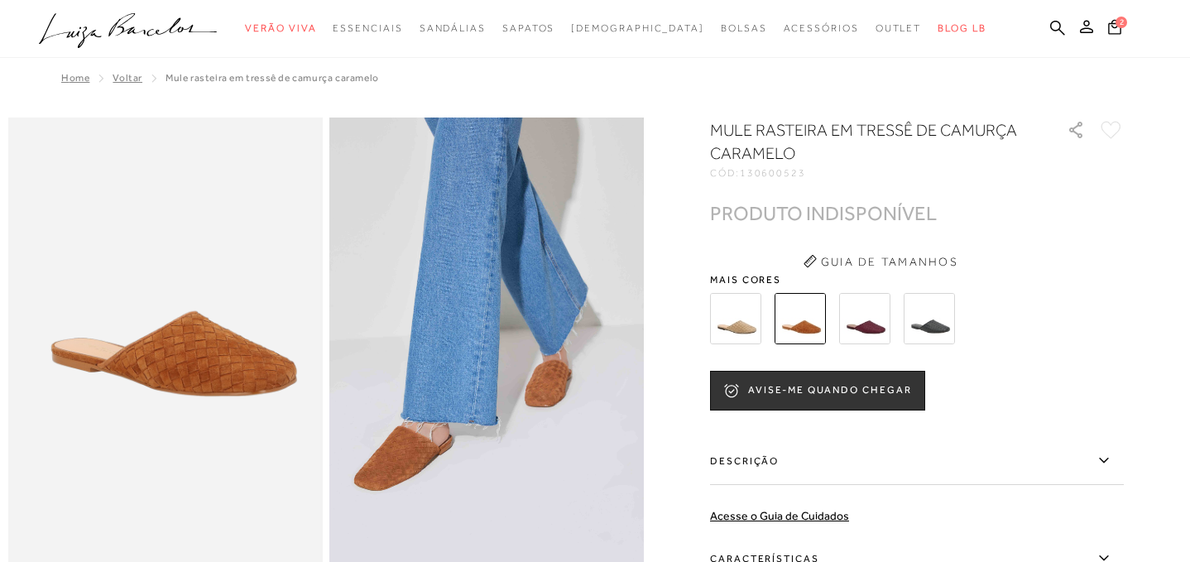
click at [875, 326] on img at bounding box center [864, 318] width 51 height 51
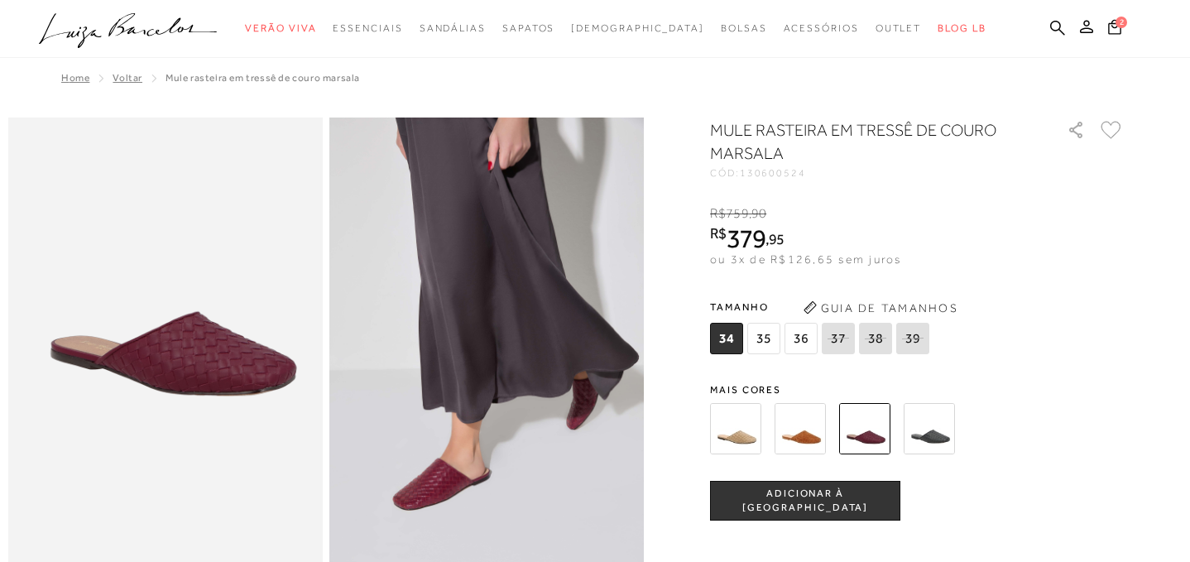
click at [937, 438] on img at bounding box center [928, 428] width 51 height 51
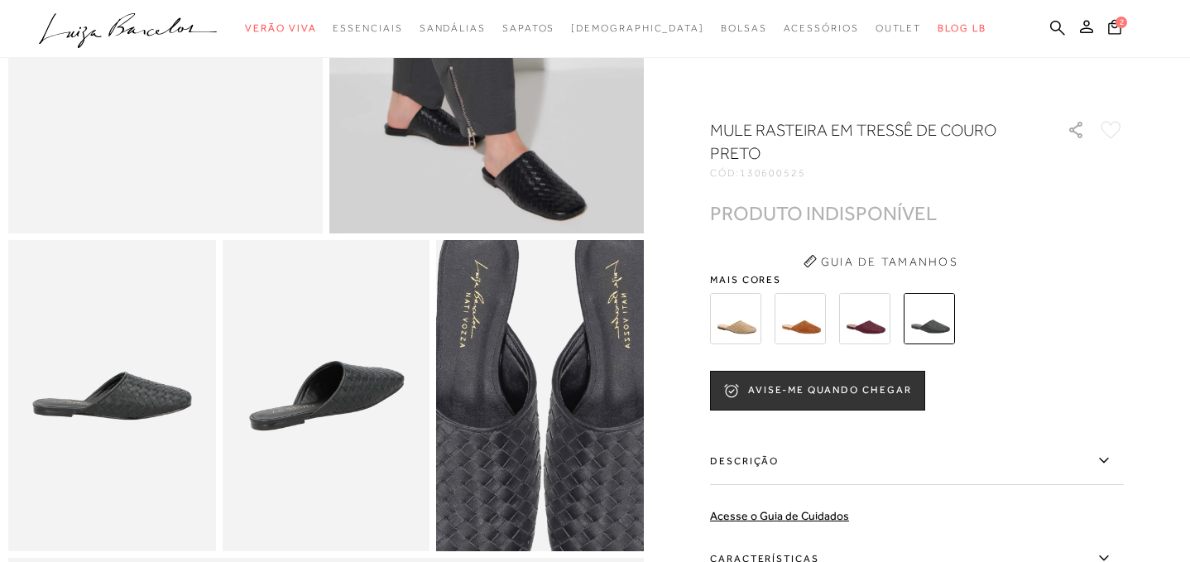
scroll to position [408, 0]
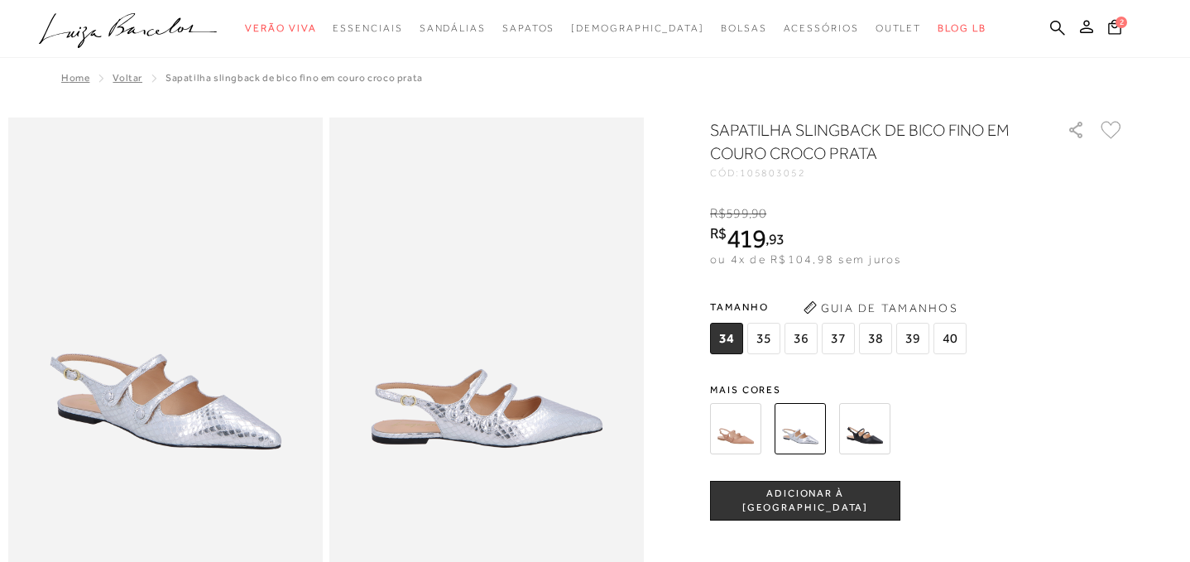
click at [869, 431] on img at bounding box center [864, 428] width 51 height 51
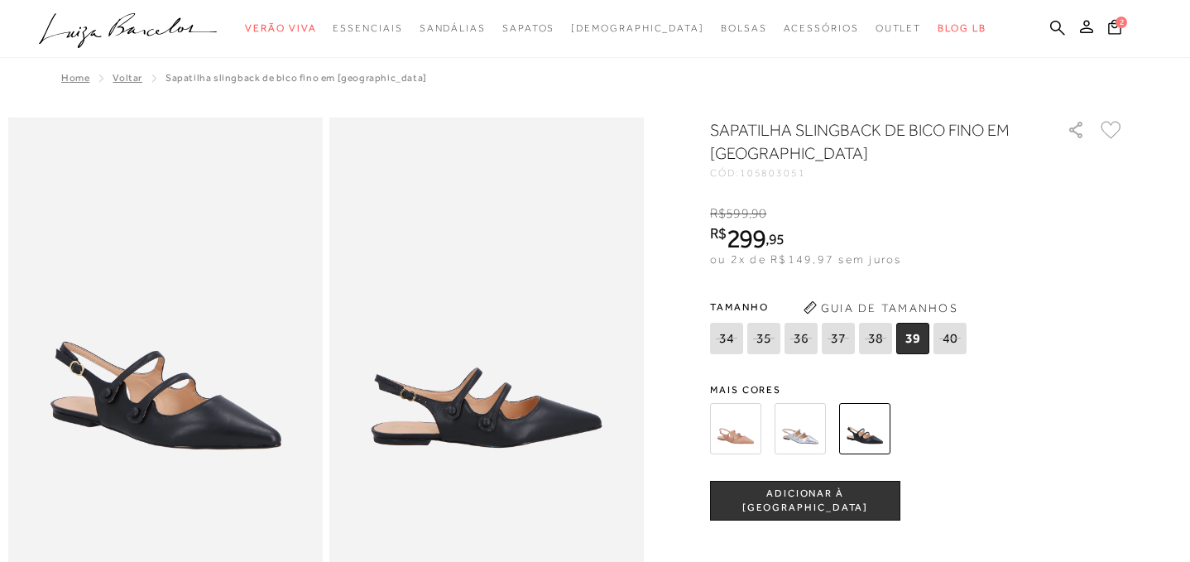
click at [739, 427] on img at bounding box center [735, 428] width 51 height 51
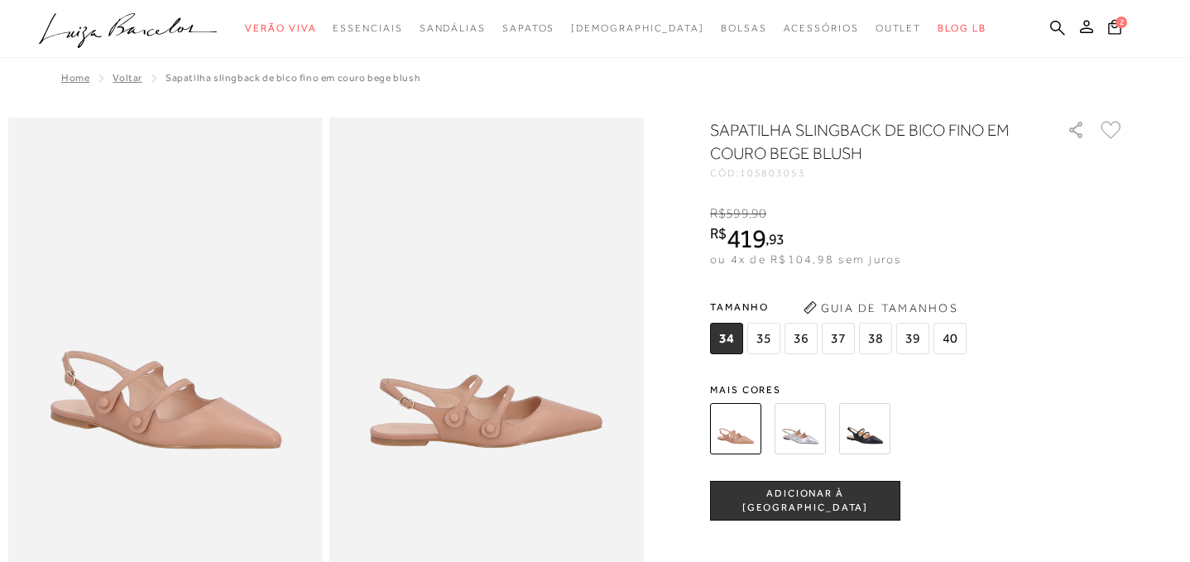
click at [797, 432] on img at bounding box center [799, 428] width 51 height 51
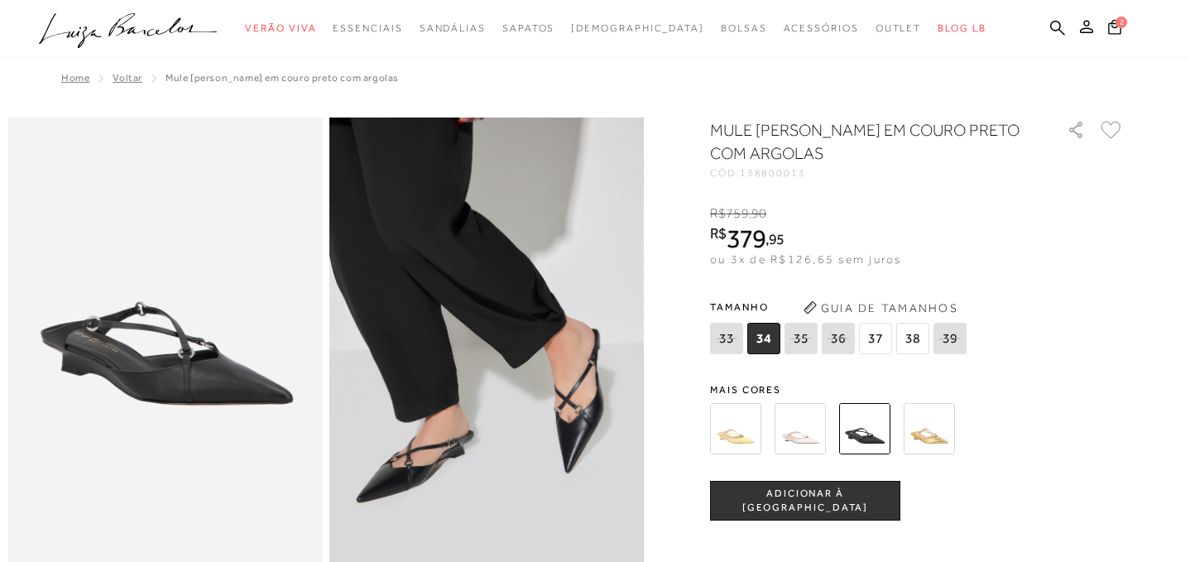
click at [737, 431] on img at bounding box center [735, 428] width 51 height 51
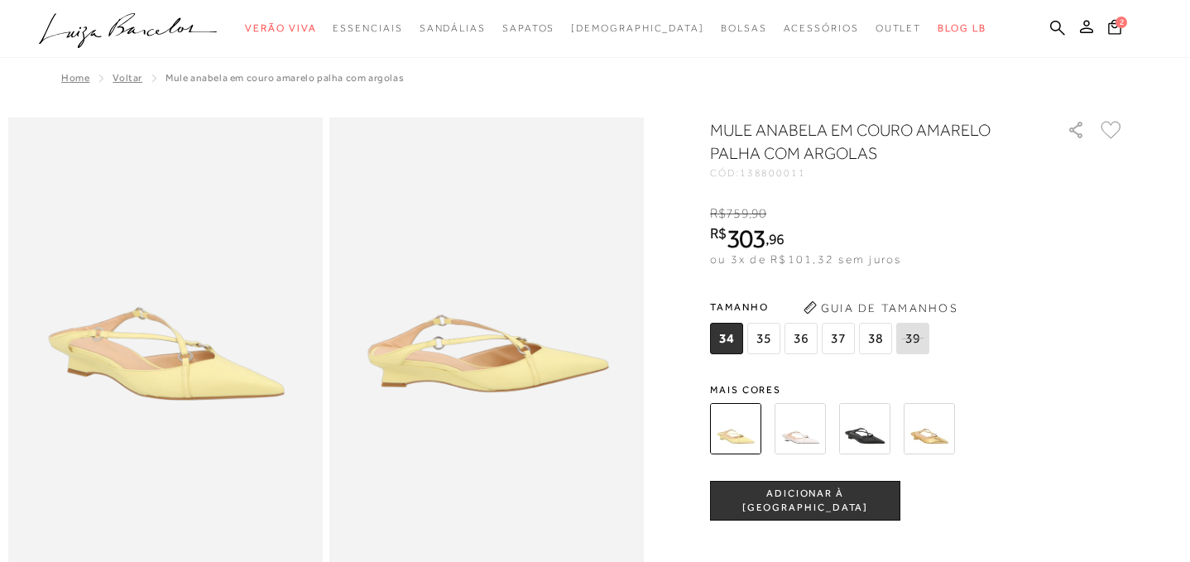
click at [809, 431] on img at bounding box center [799, 428] width 51 height 51
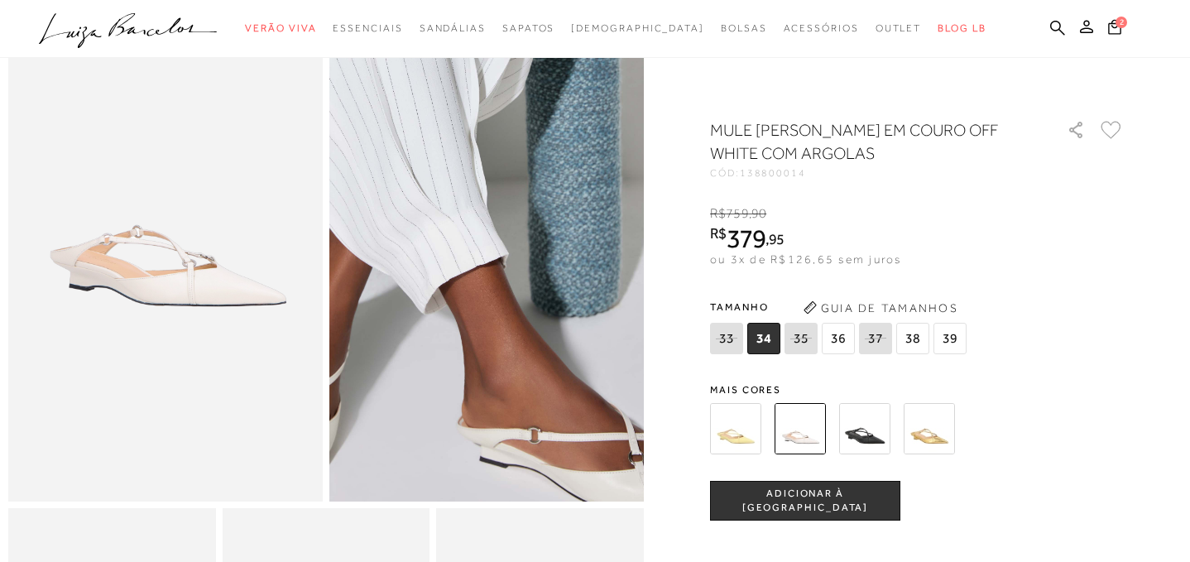
scroll to position [100, 0]
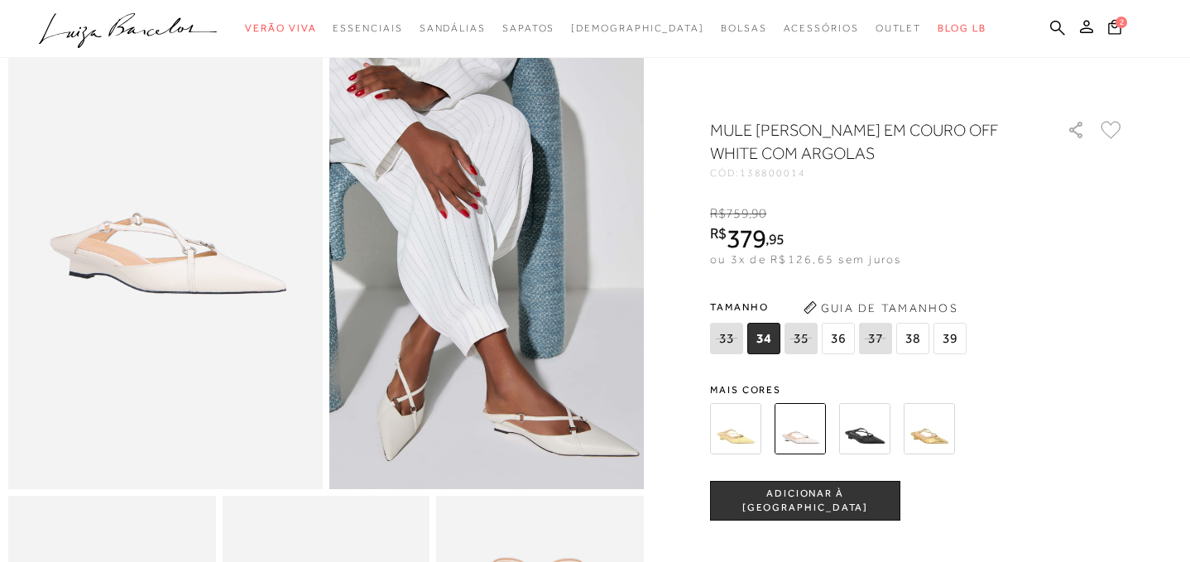
click at [935, 432] on img at bounding box center [928, 428] width 51 height 51
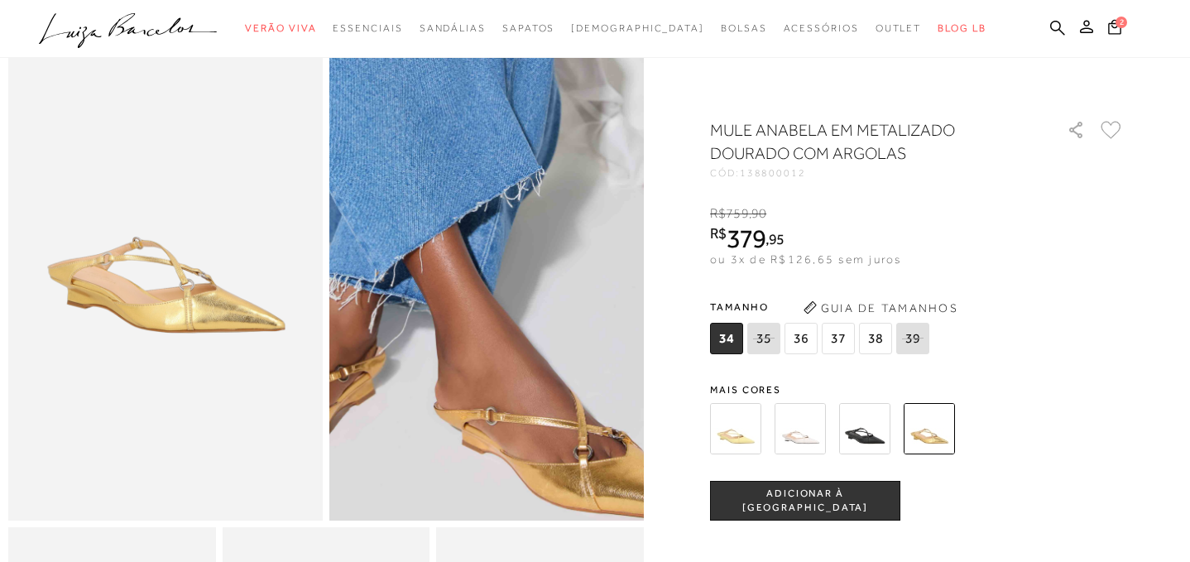
scroll to position [69, 0]
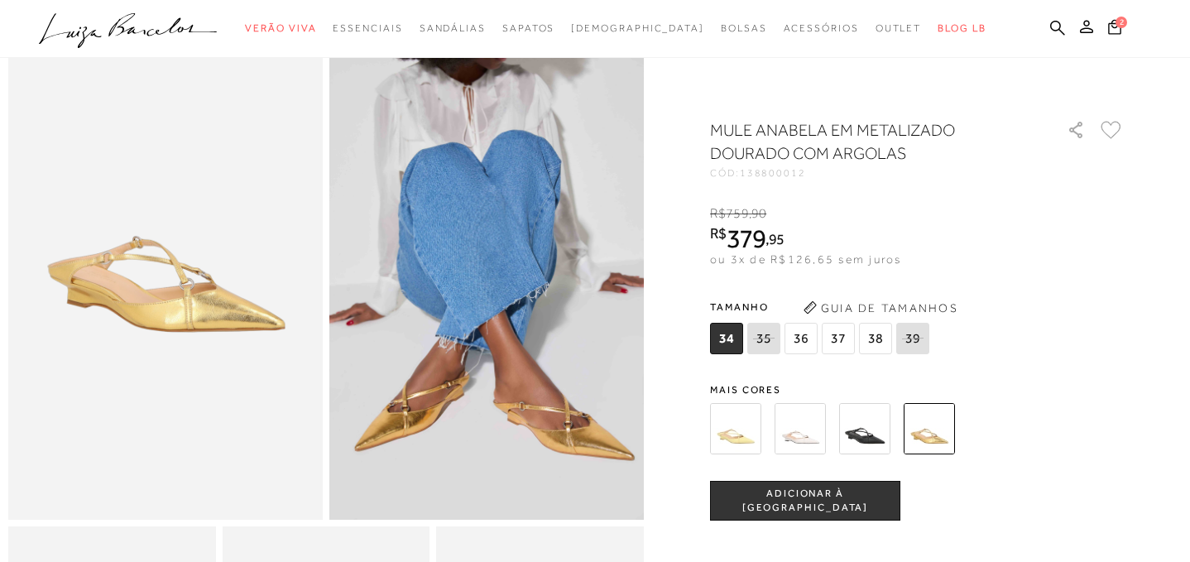
click at [739, 432] on img at bounding box center [735, 428] width 51 height 51
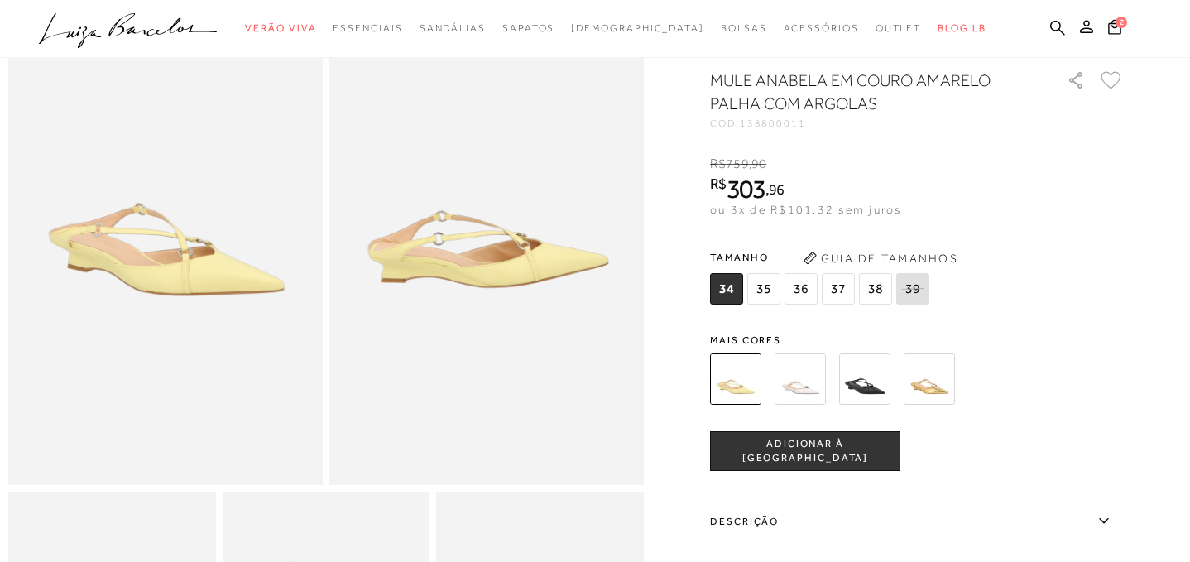
scroll to position [76, 0]
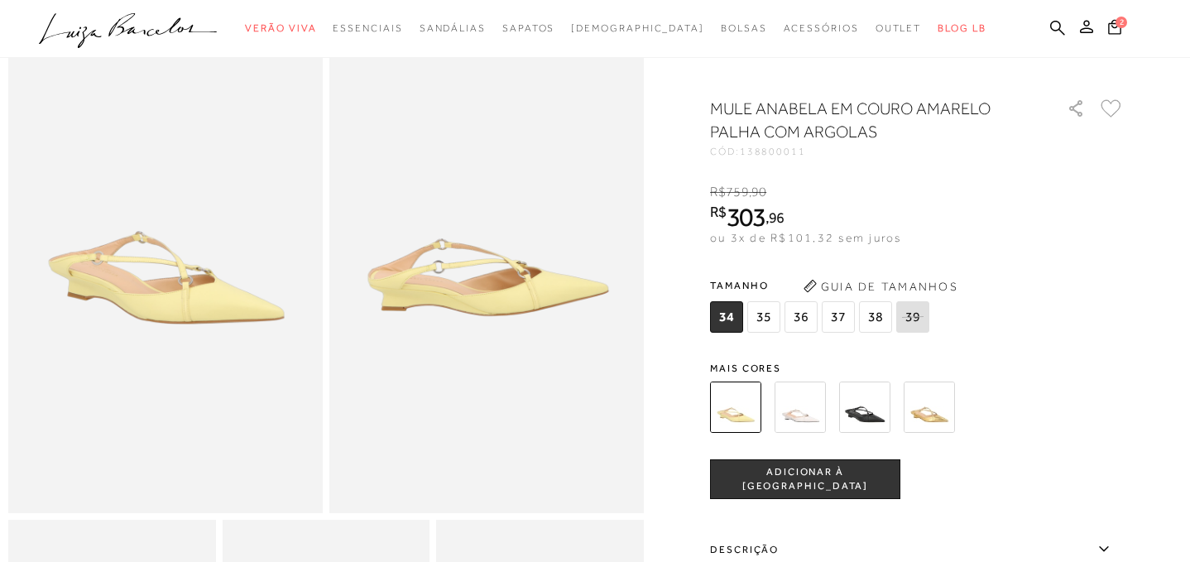
click at [840, 317] on span "37" at bounding box center [837, 316] width 33 height 31
click at [833, 478] on span "ADICIONAR À SACOLA" at bounding box center [805, 479] width 189 height 29
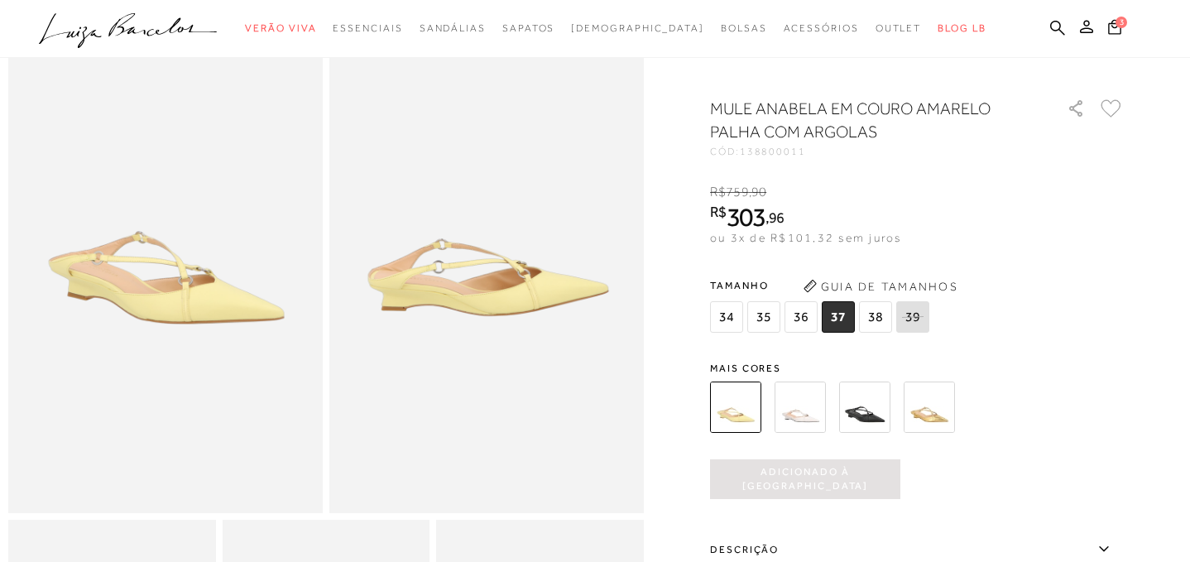
scroll to position [0, 0]
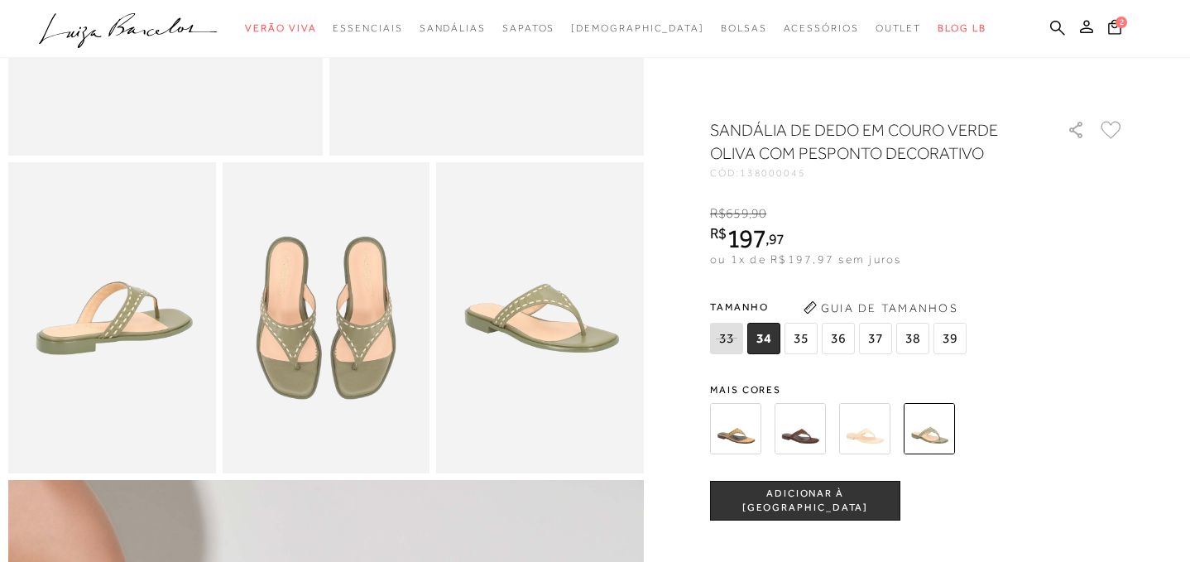
scroll to position [448, 0]
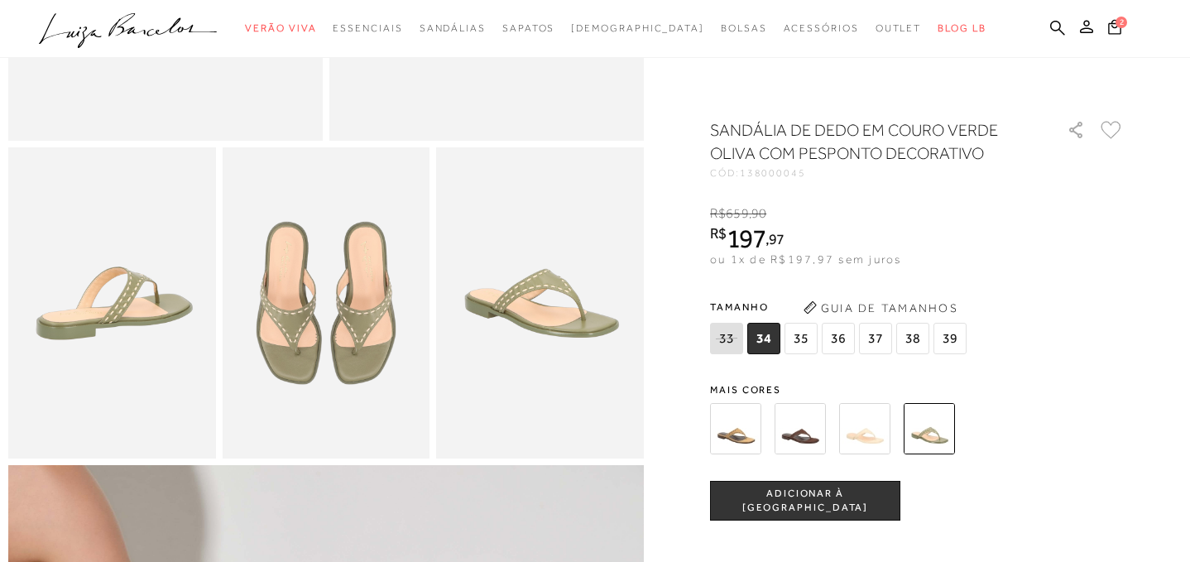
click at [871, 339] on span "37" at bounding box center [875, 338] width 33 height 31
click at [814, 496] on span "ADICIONAR À [GEOGRAPHIC_DATA]" at bounding box center [805, 500] width 189 height 29
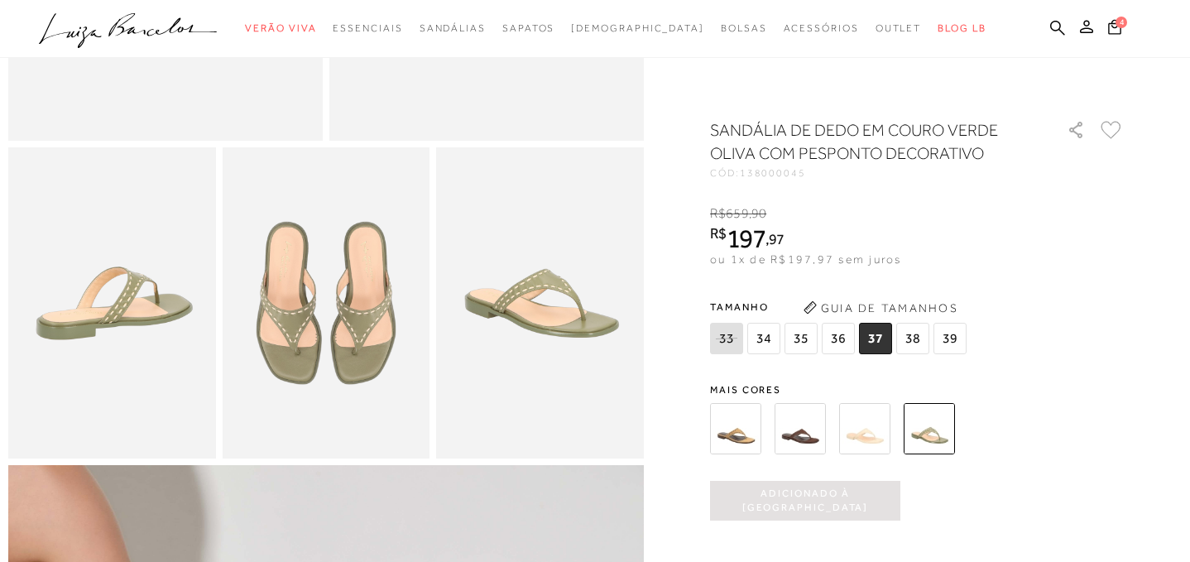
scroll to position [0, 0]
click at [807, 424] on img at bounding box center [799, 428] width 51 height 51
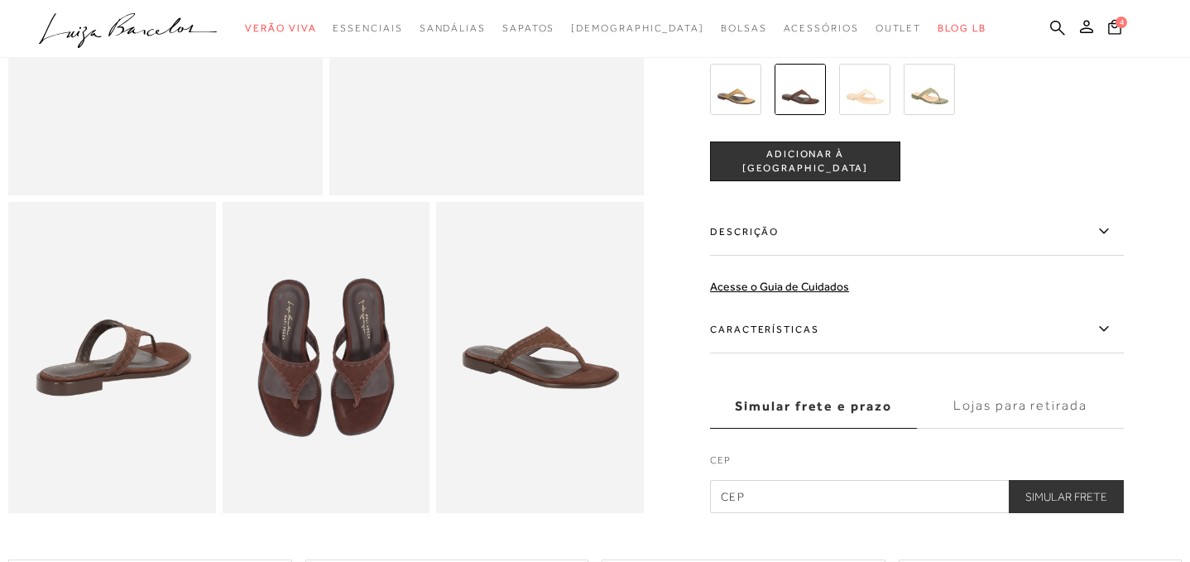
scroll to position [396, 0]
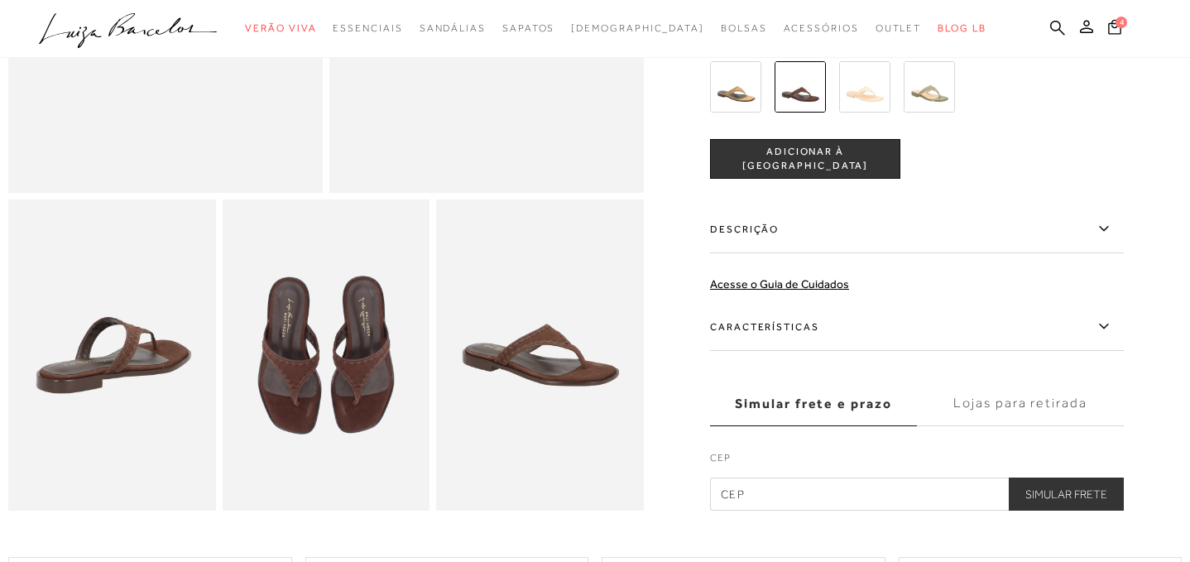
click at [871, 93] on img at bounding box center [864, 86] width 51 height 51
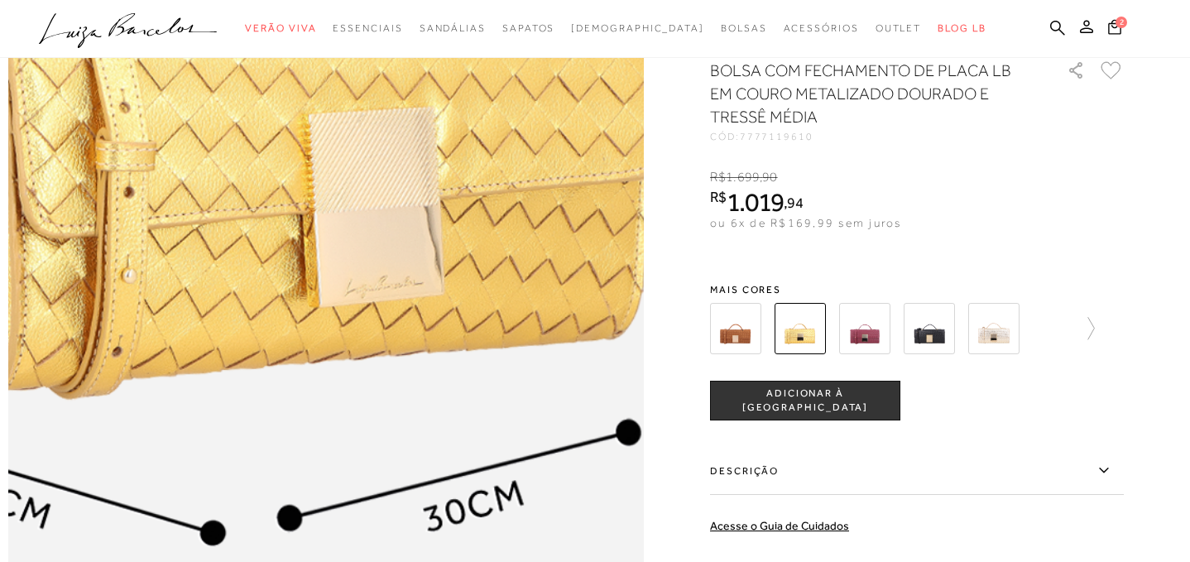
scroll to position [1128, 0]
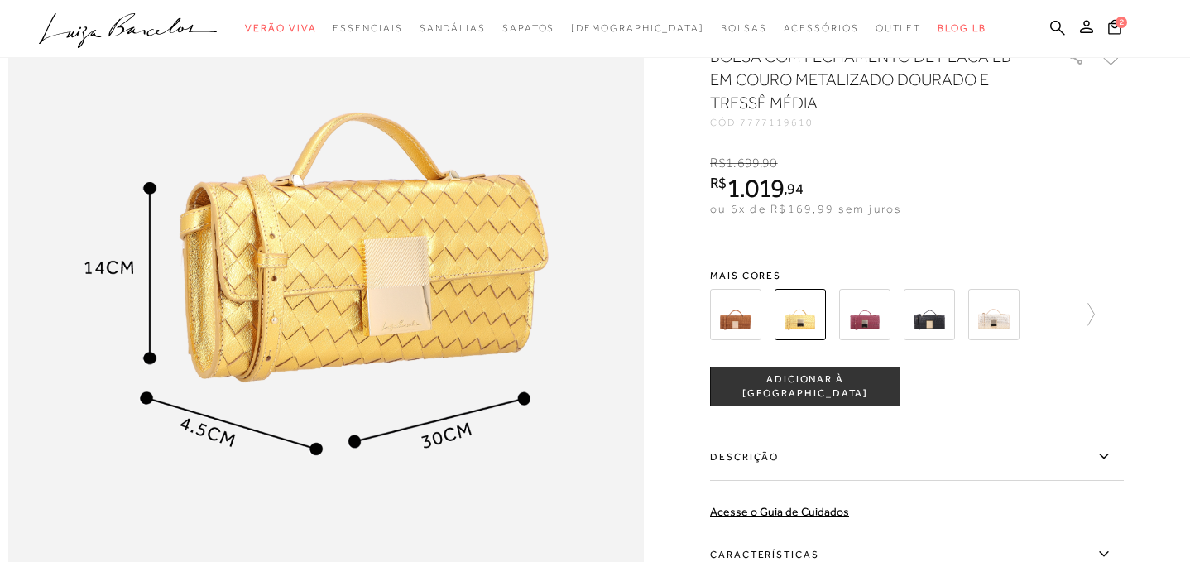
click at [741, 321] on img at bounding box center [735, 314] width 51 height 51
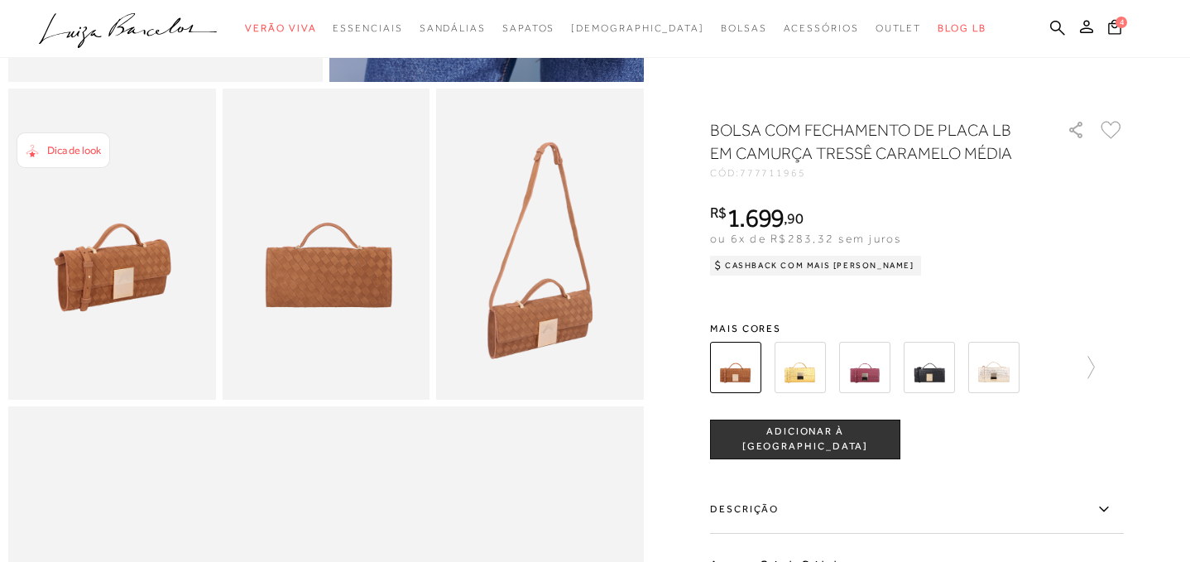
scroll to position [519, 0]
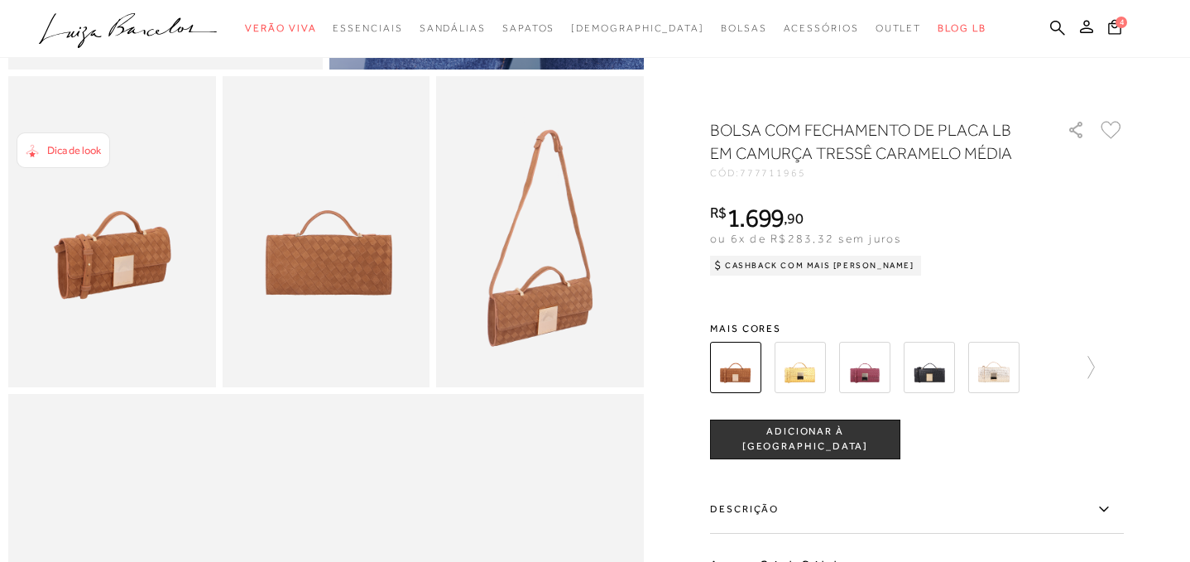
click at [861, 368] on img at bounding box center [864, 367] width 51 height 51
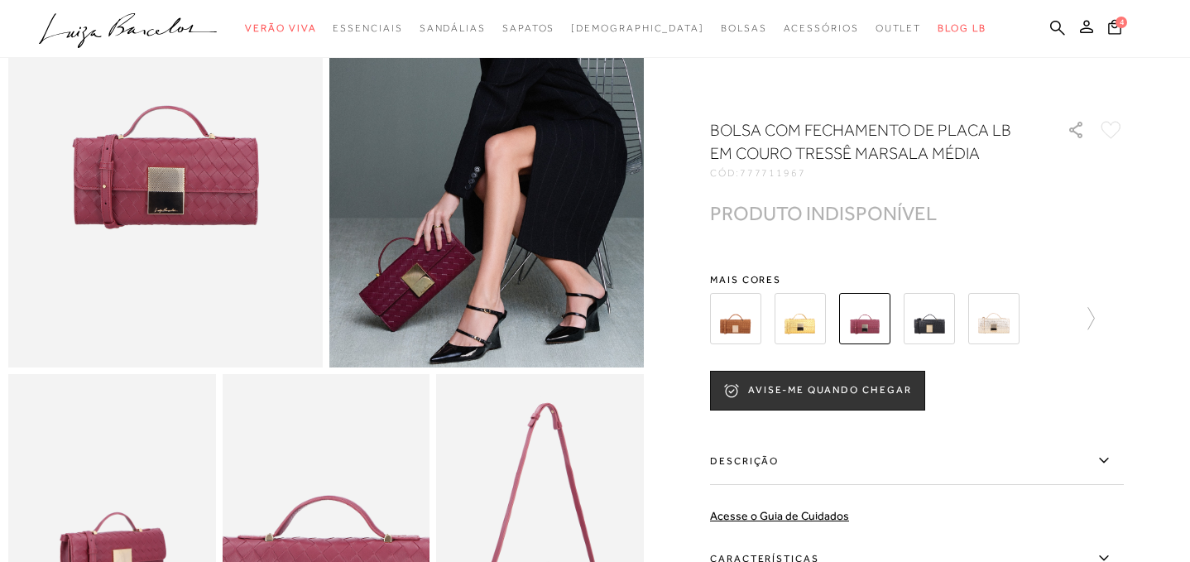
scroll to position [213, 0]
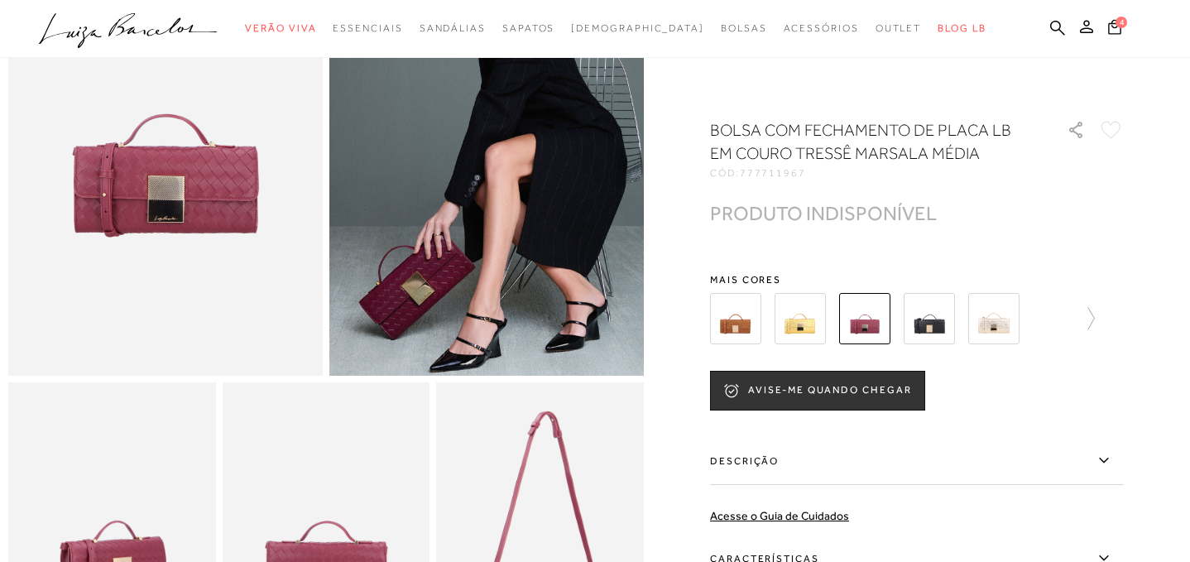
click at [929, 321] on img at bounding box center [928, 318] width 51 height 51
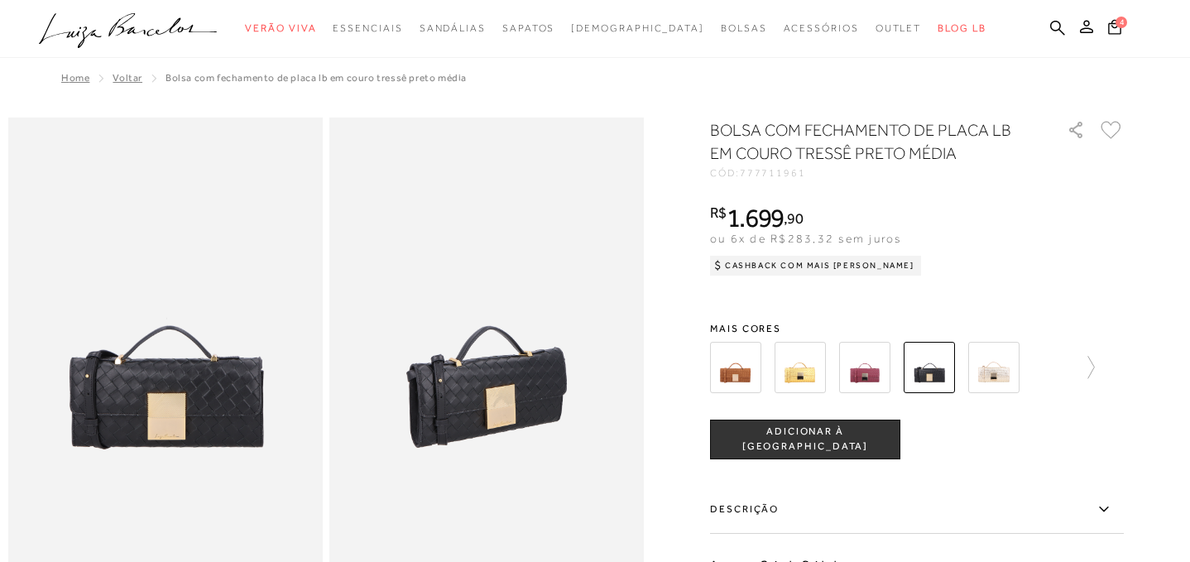
click at [995, 366] on img at bounding box center [993, 367] width 51 height 51
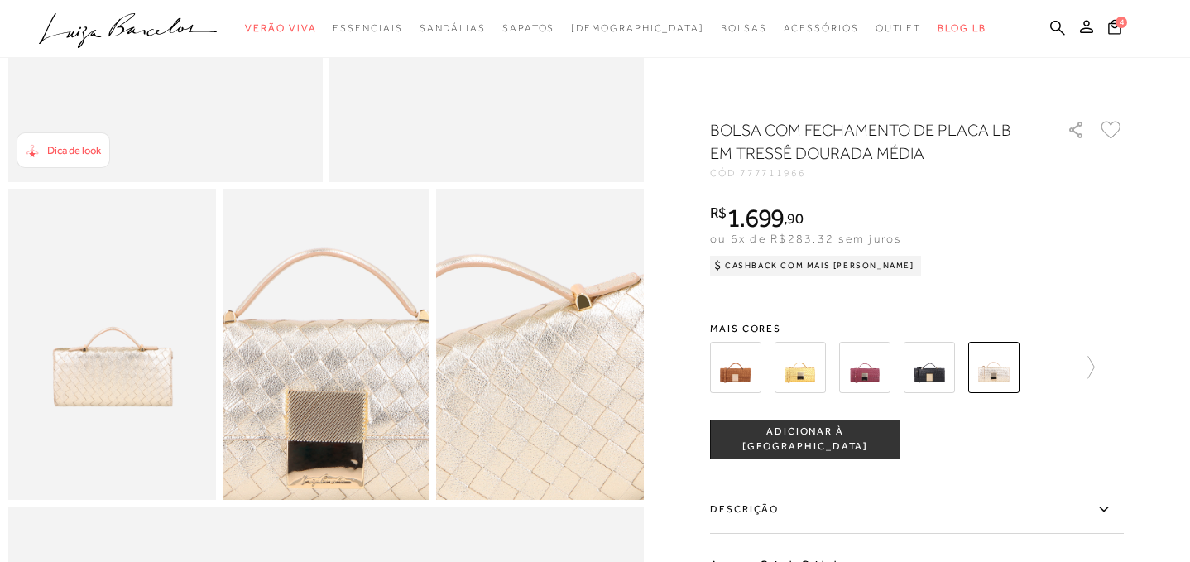
scroll to position [461, 0]
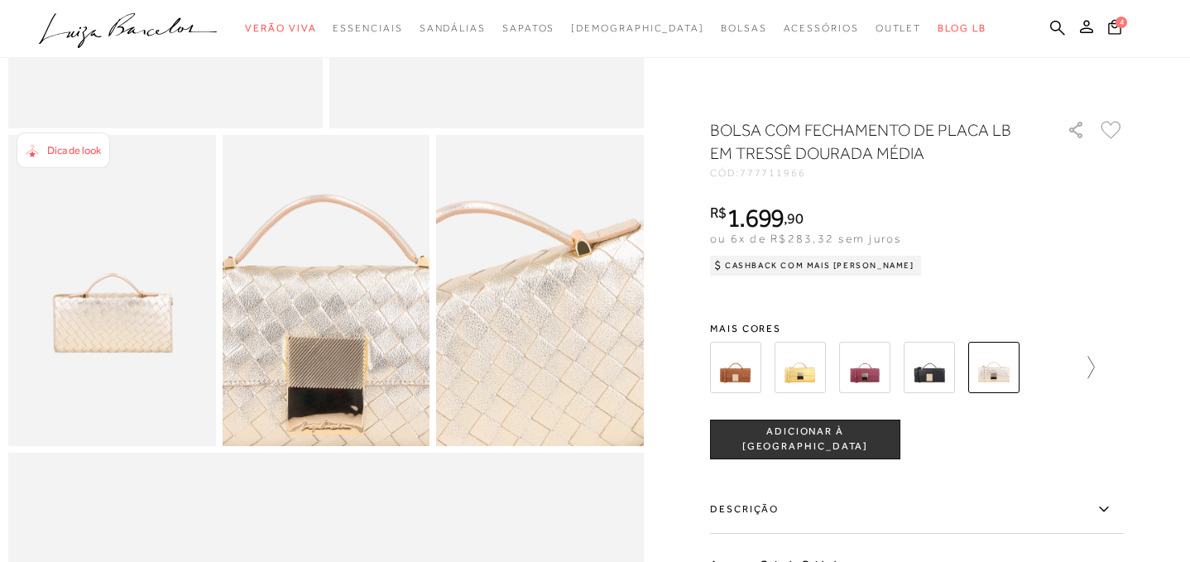
click at [1091, 365] on icon at bounding box center [1082, 367] width 23 height 23
click at [826, 371] on img at bounding box center [828, 367] width 51 height 51
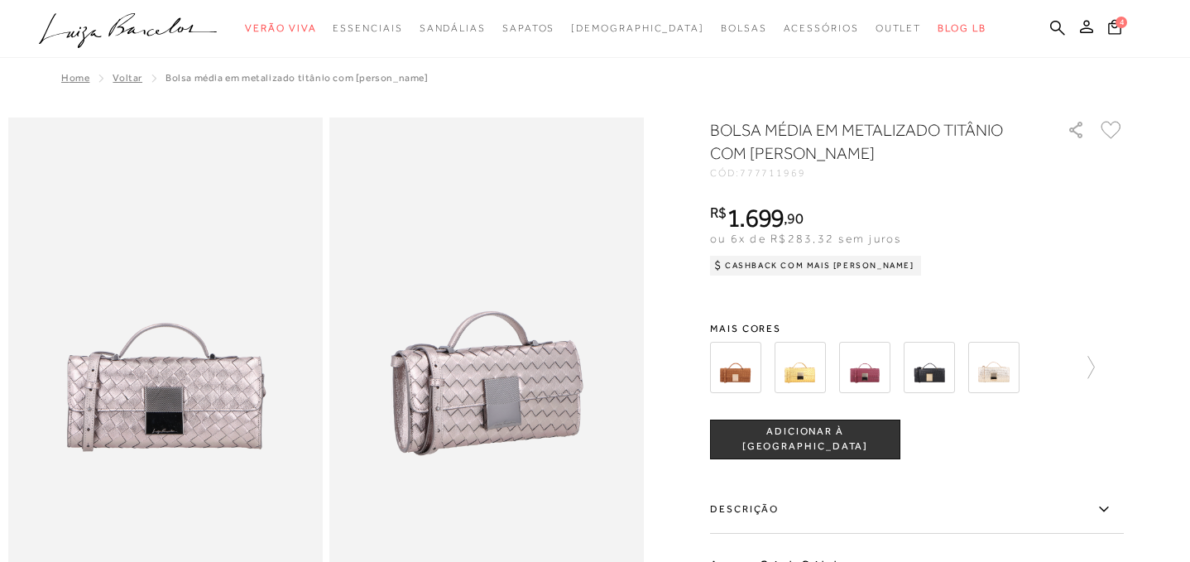
click at [939, 369] on img at bounding box center [928, 367] width 51 height 51
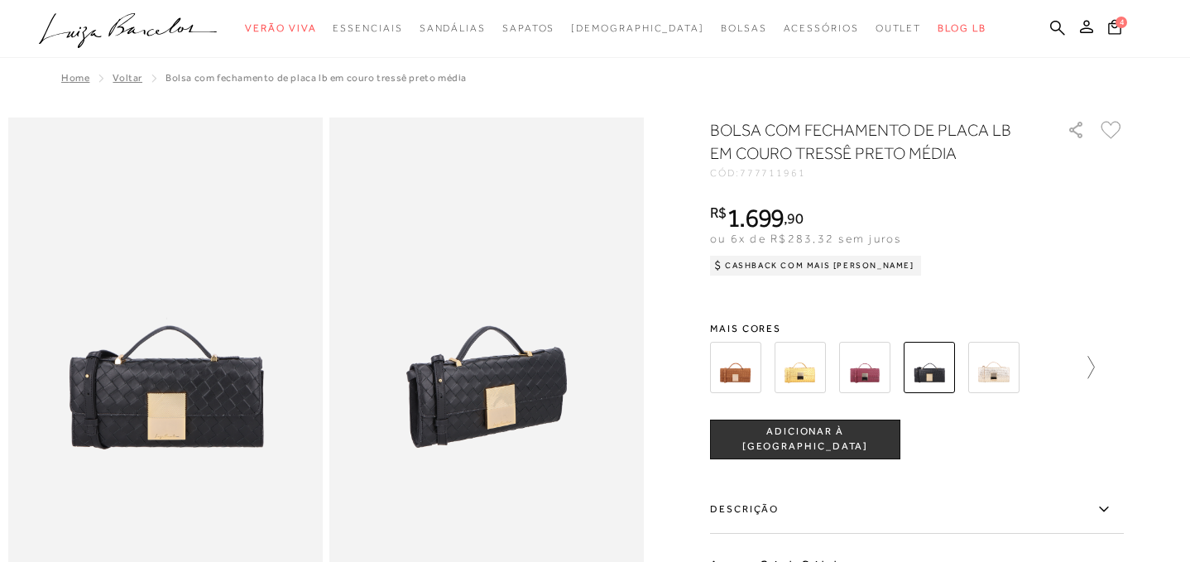
click at [1092, 366] on icon at bounding box center [1082, 367] width 23 height 23
click at [711, 366] on icon at bounding box center [721, 367] width 23 height 23
click at [742, 368] on img at bounding box center [735, 367] width 51 height 51
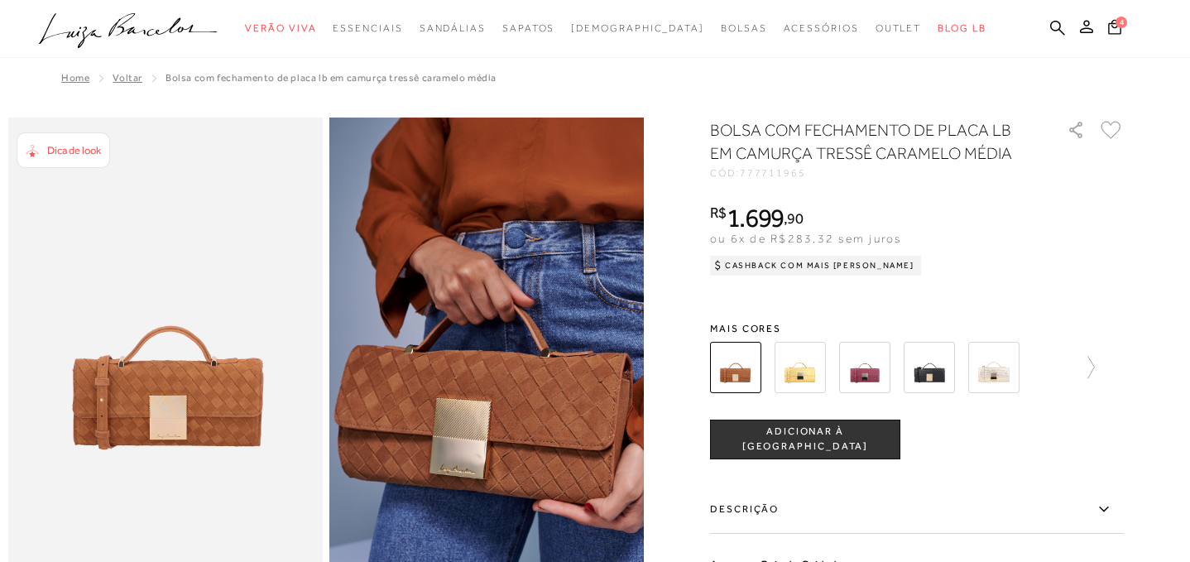
click at [798, 368] on img at bounding box center [799, 367] width 51 height 51
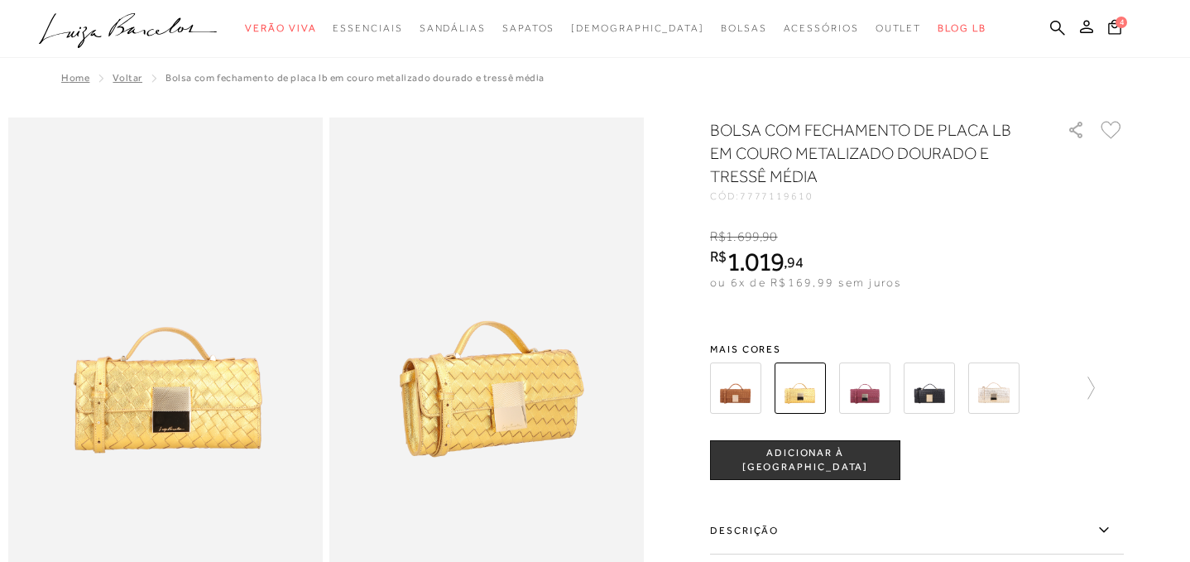
click at [859, 390] on img at bounding box center [864, 387] width 51 height 51
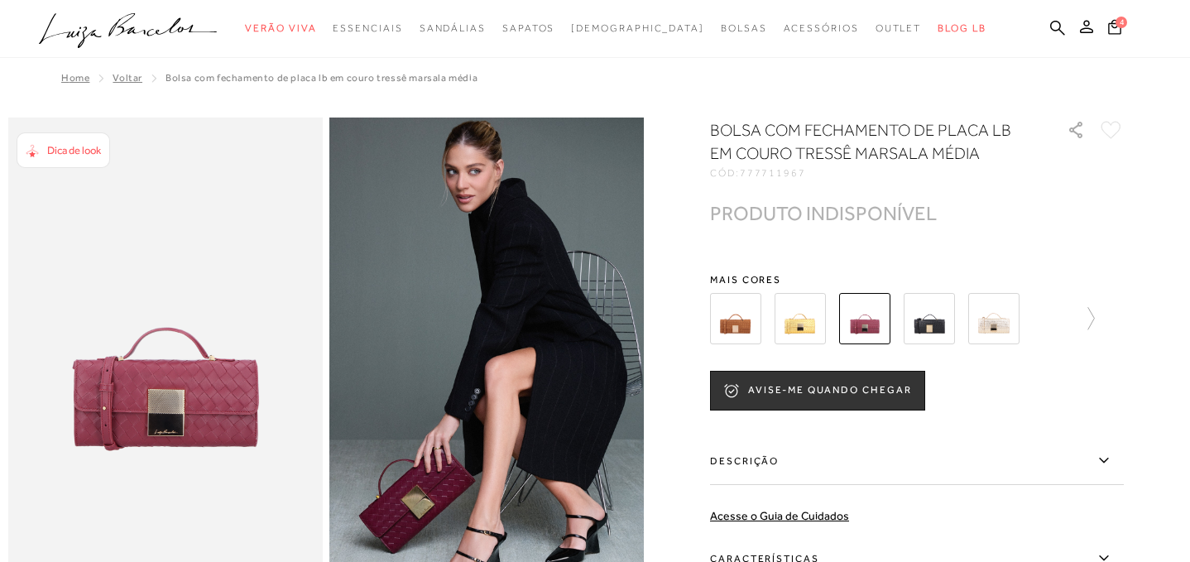
click at [932, 329] on img at bounding box center [928, 318] width 51 height 51
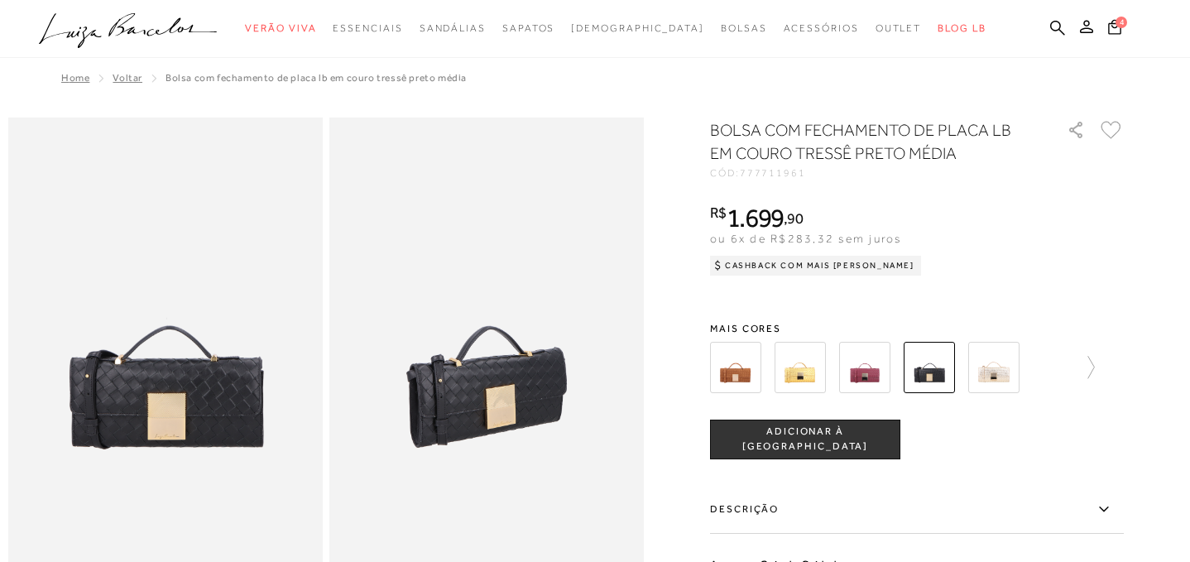
click at [998, 368] on img at bounding box center [993, 367] width 51 height 51
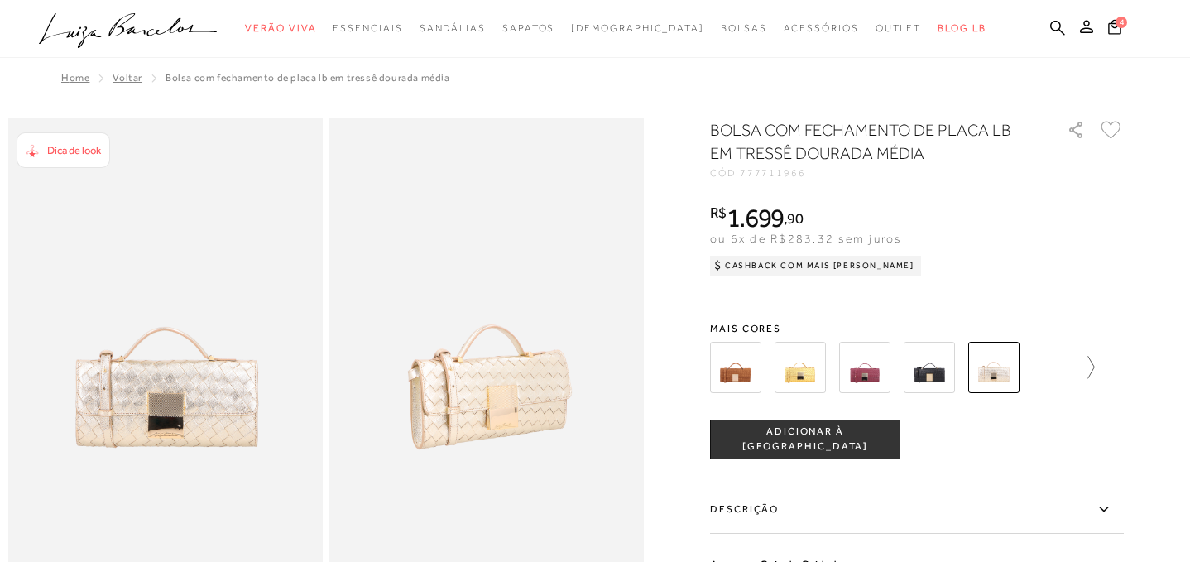
click at [1089, 363] on icon at bounding box center [1082, 367] width 23 height 23
click at [759, 371] on img at bounding box center [764, 367] width 51 height 51
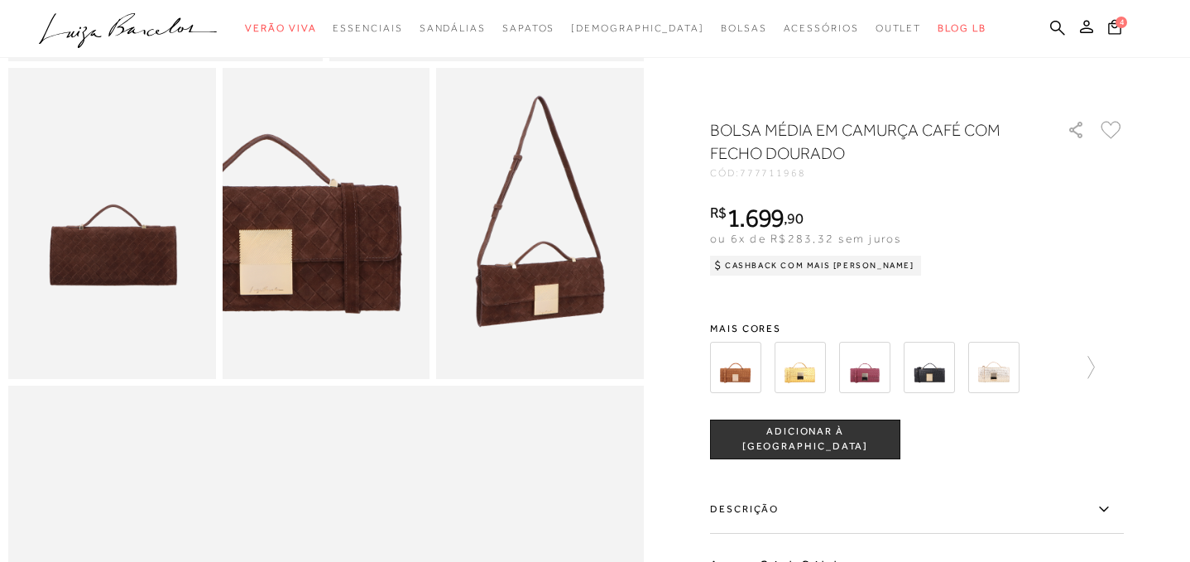
scroll to position [542, 0]
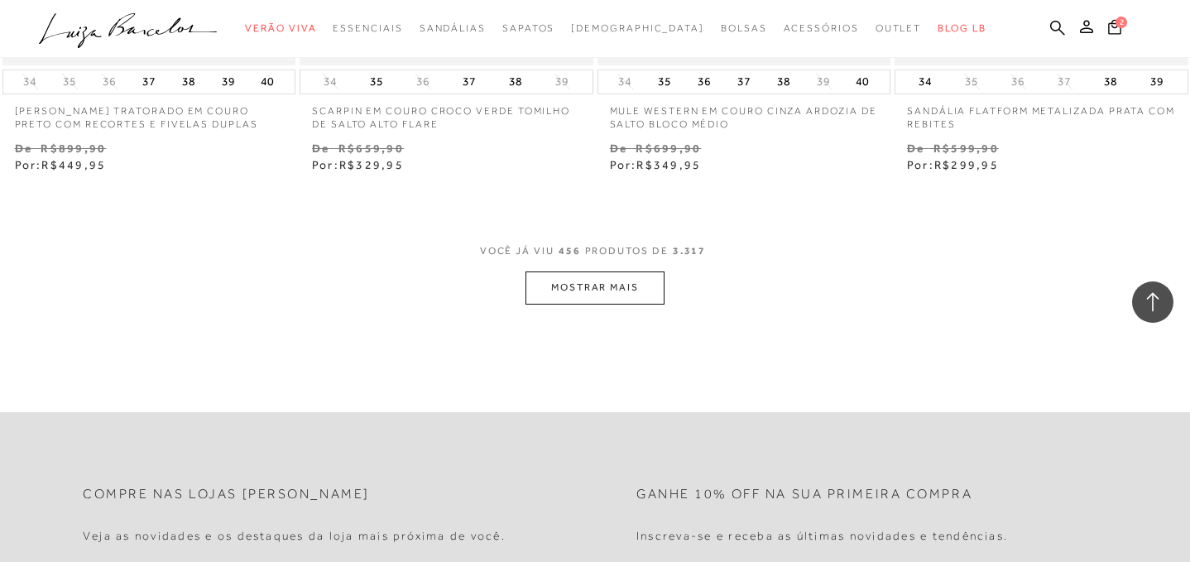
scroll to position [64509, 0]
